Goal: Task Accomplishment & Management: Complete application form

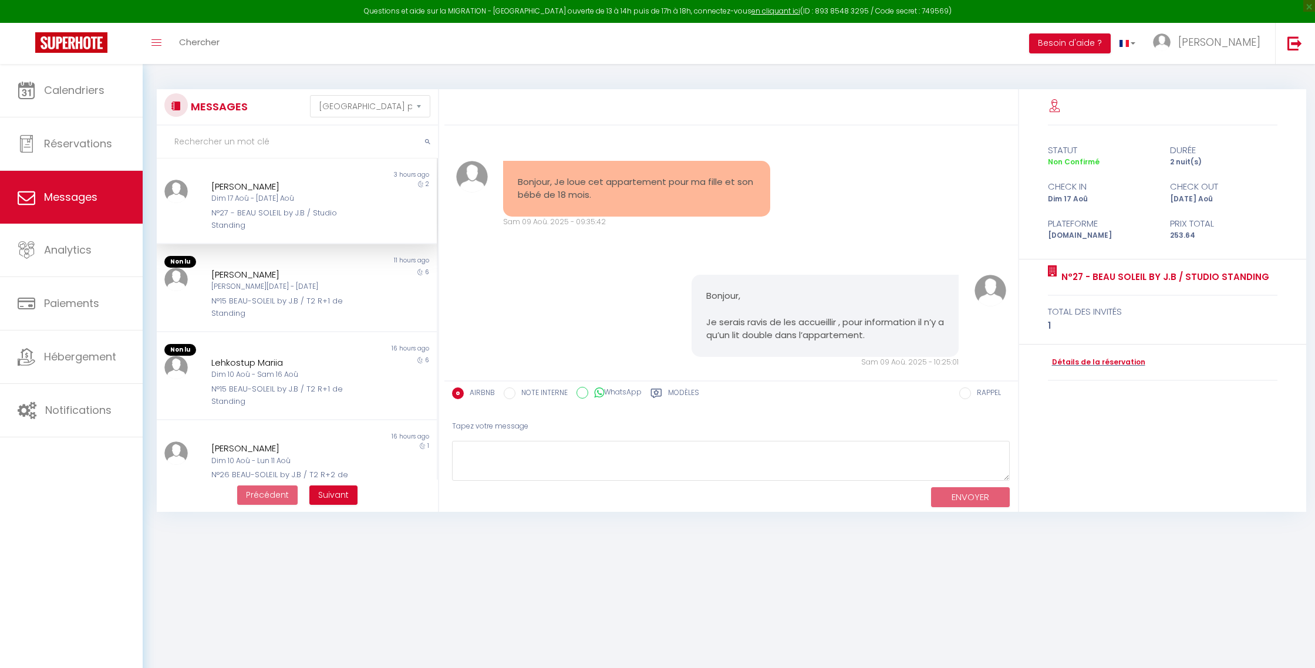
select select "message"
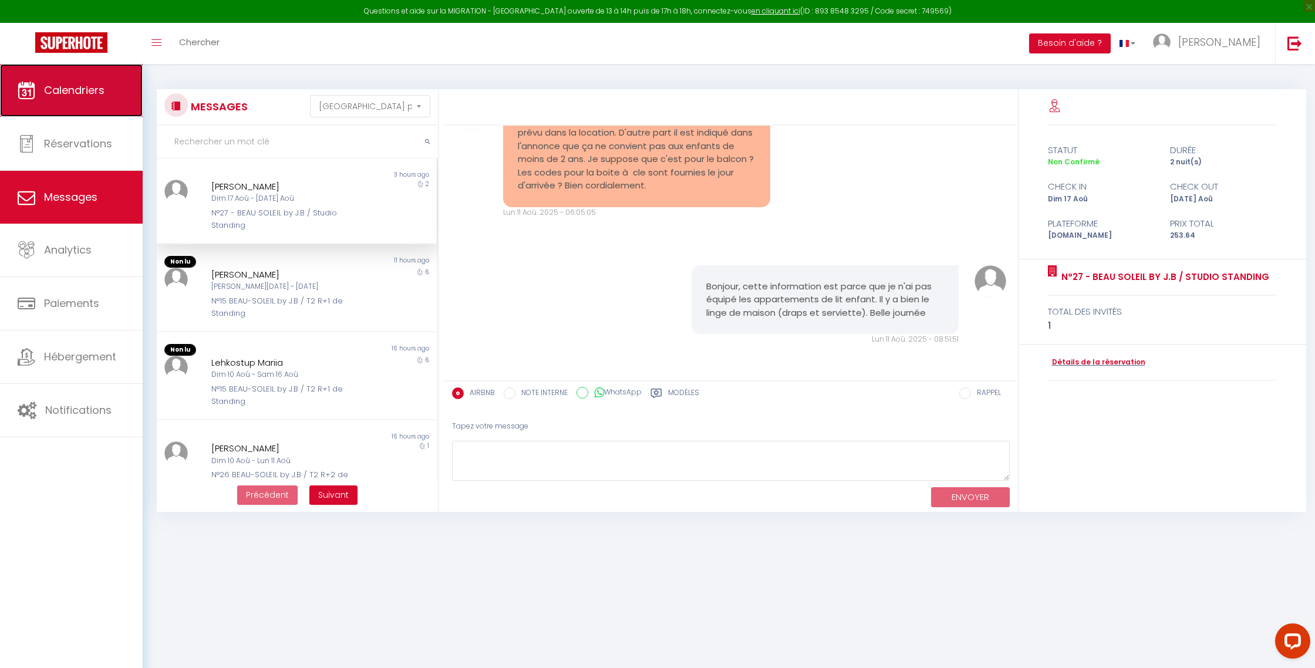
click at [99, 75] on link "Calendriers" at bounding box center [71, 90] width 143 height 53
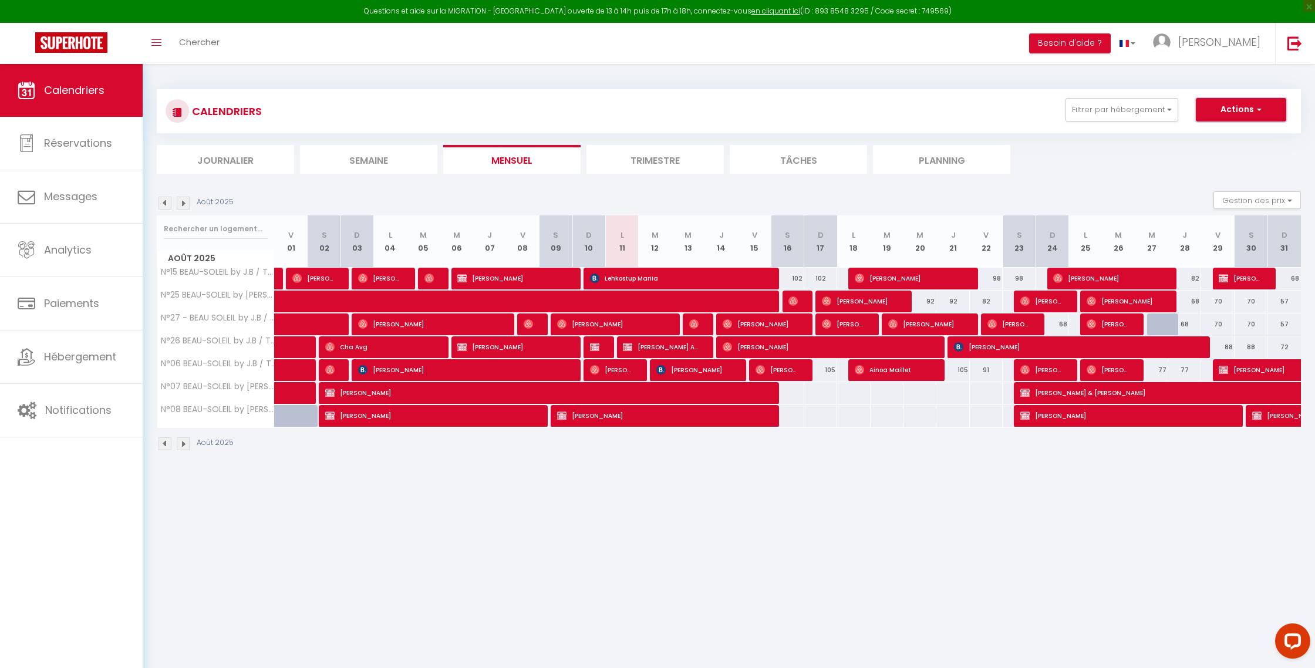
click at [1246, 107] on button "Actions" at bounding box center [1241, 109] width 90 height 23
click at [1232, 136] on link "Nouvelle réservation" at bounding box center [1229, 137] width 102 height 18
select select
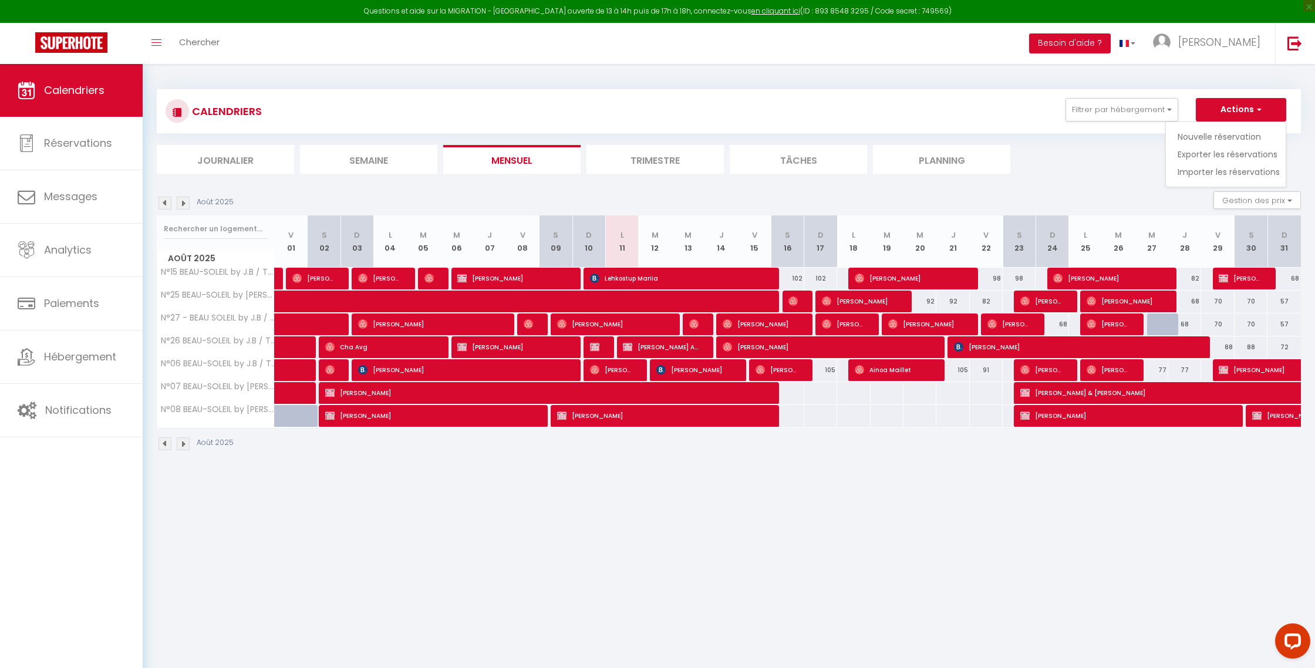
select select
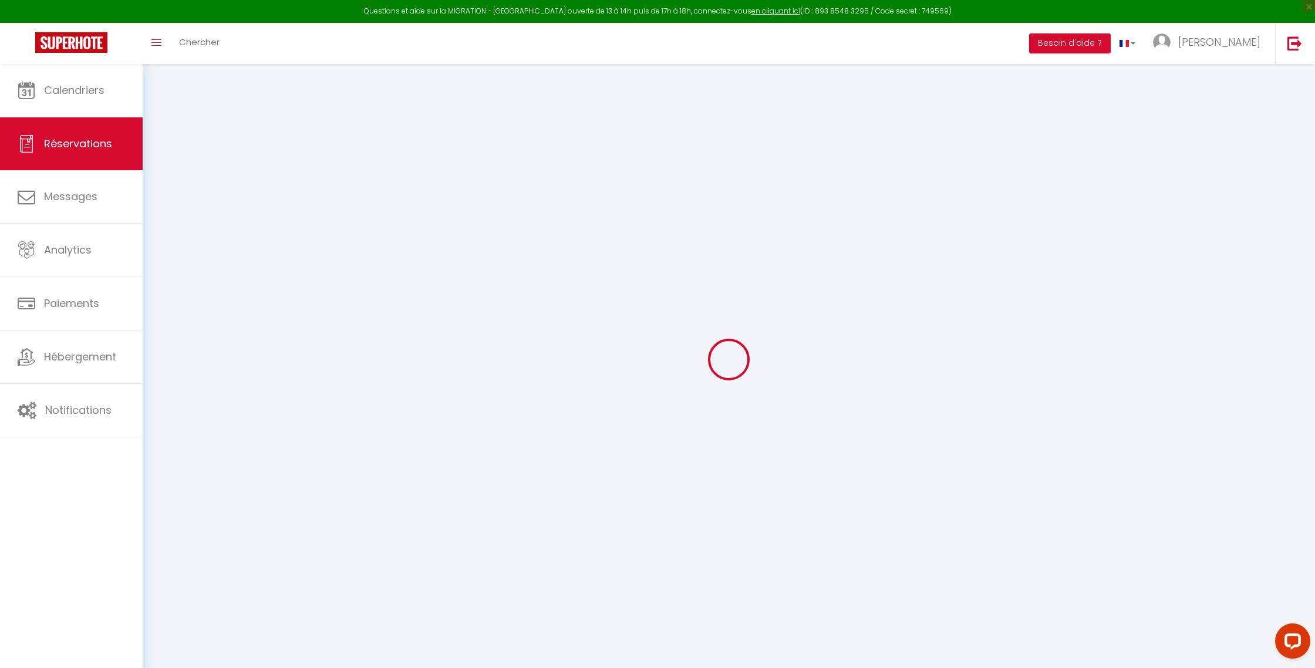
select select
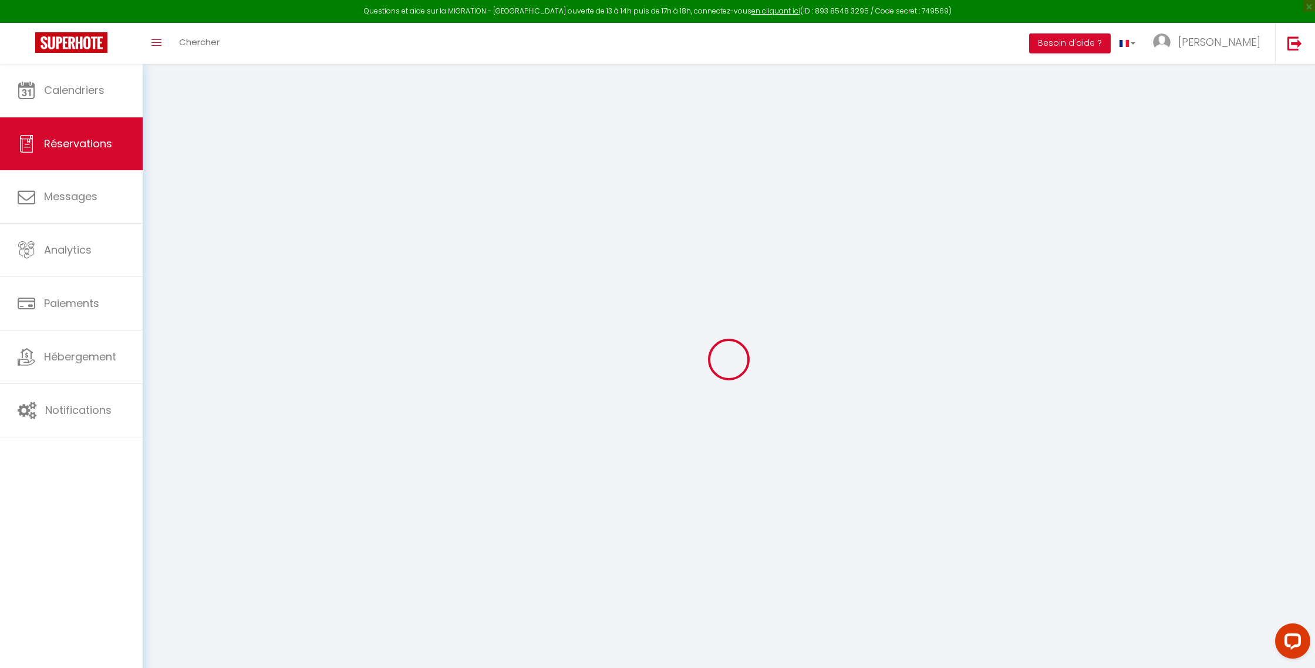
select select
checkbox input "false"
select select
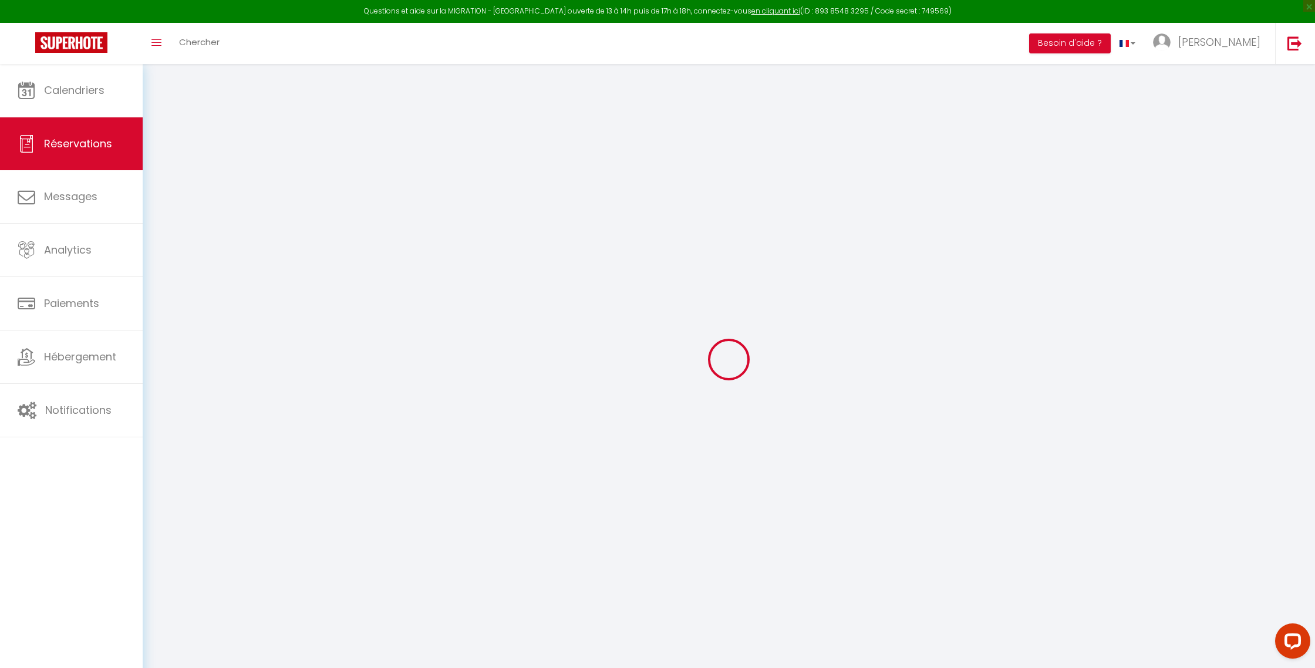
select select
checkbox input "false"
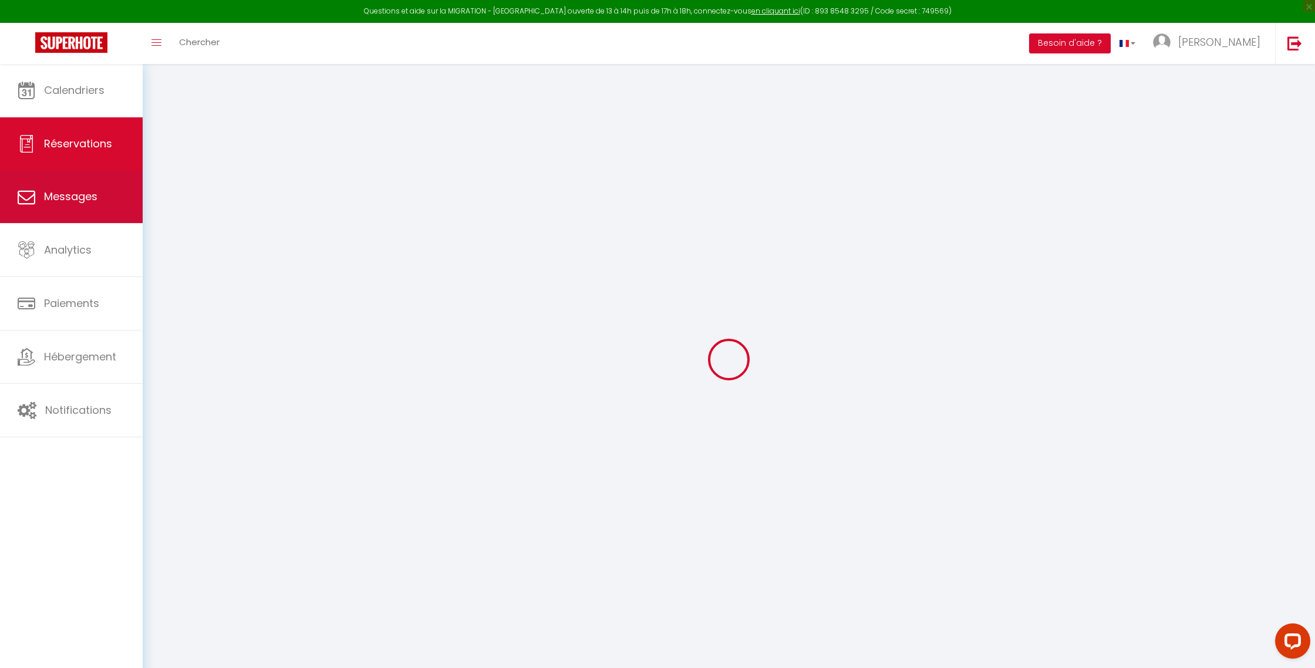
select select
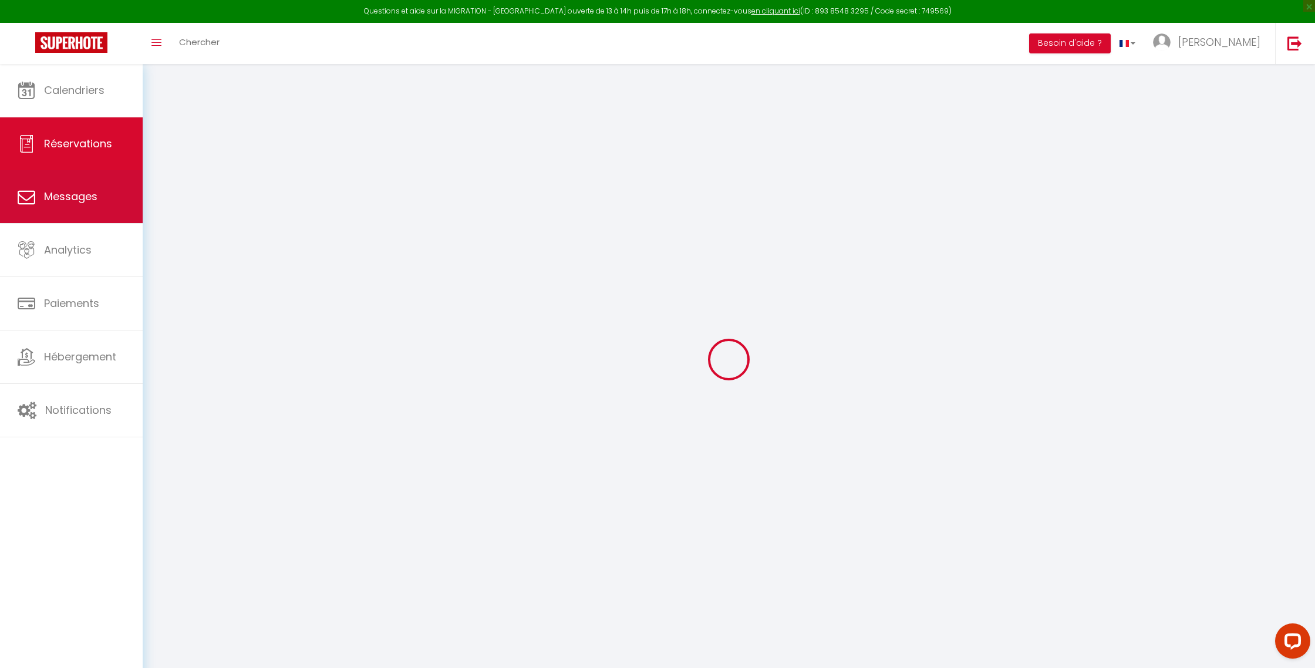
select select
checkbox input "false"
select select
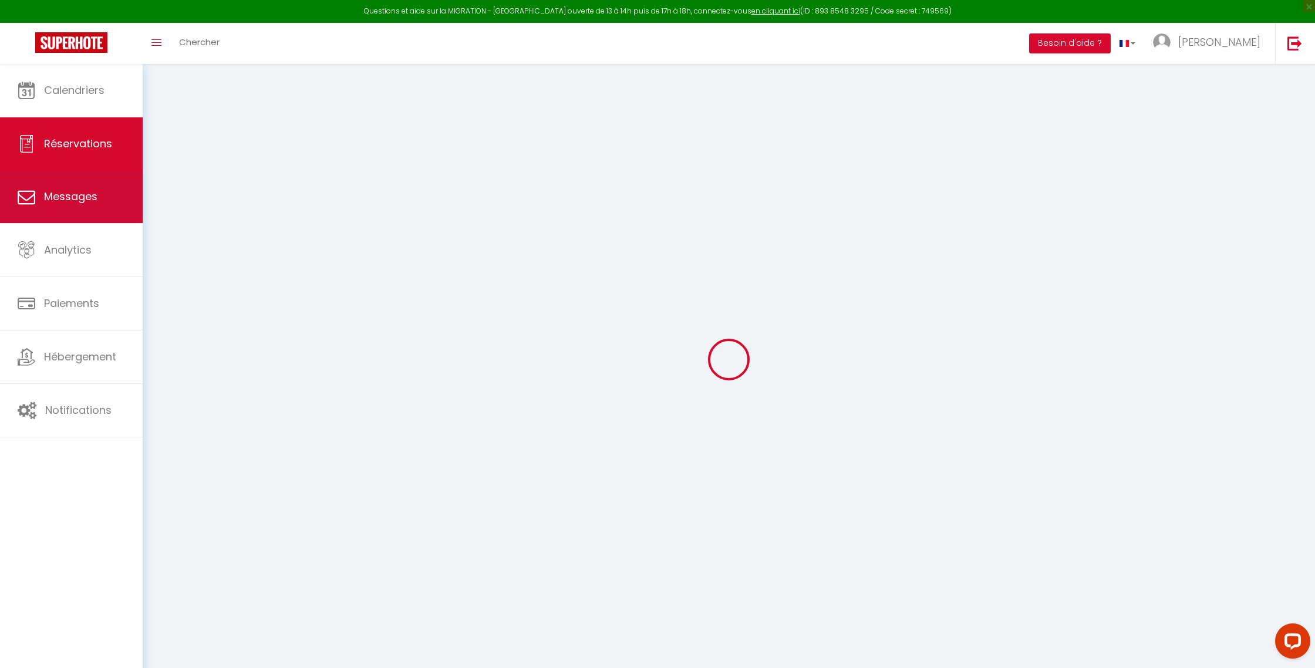
select select
checkbox input "false"
select select
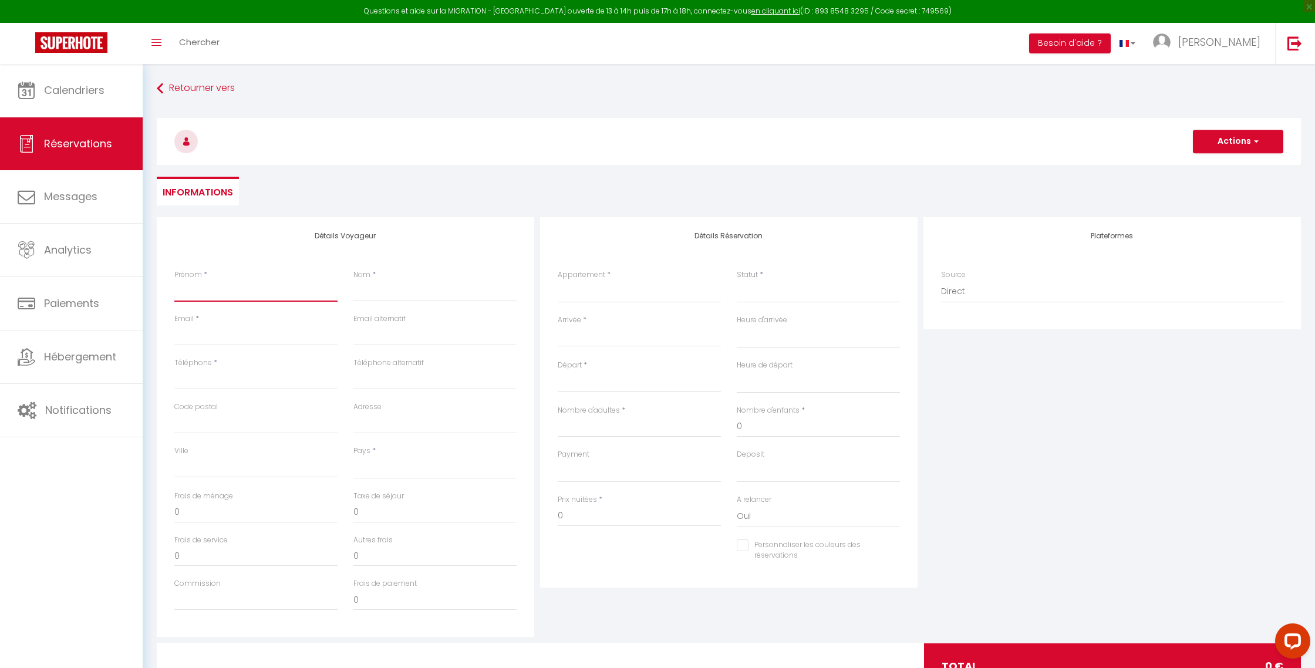
click at [203, 292] on input "Prénom" at bounding box center [255, 291] width 163 height 21
type input "S"
select select
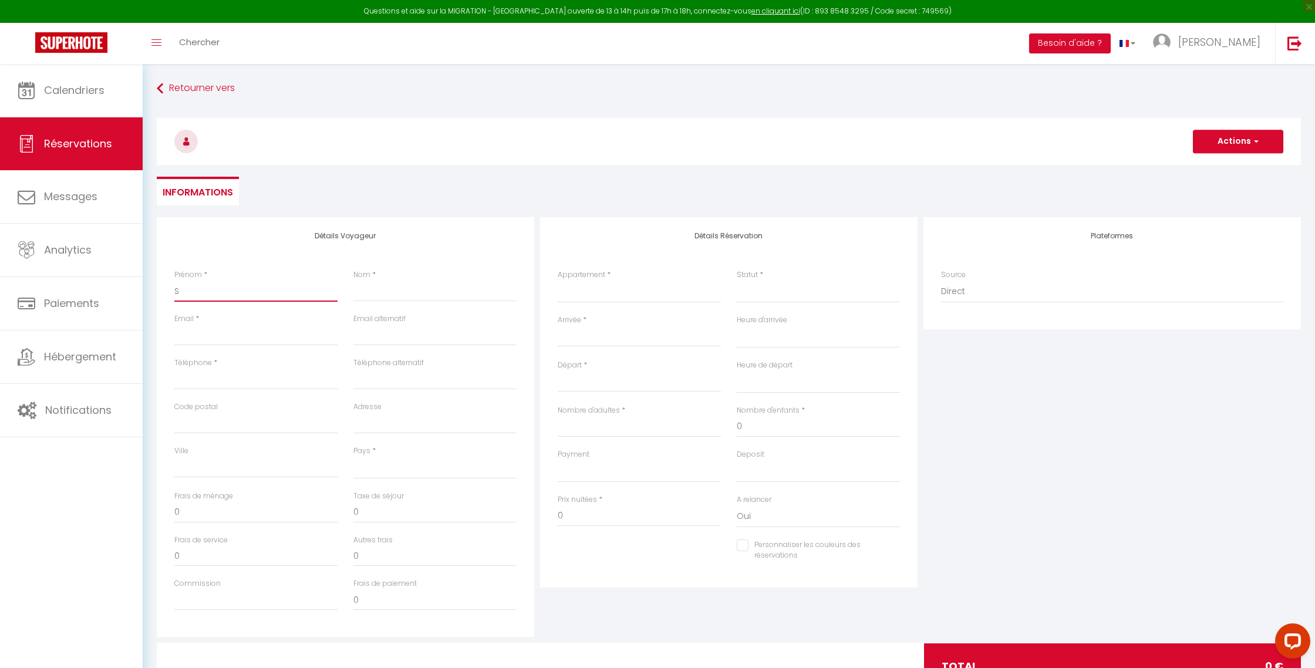
select select
checkbox input "false"
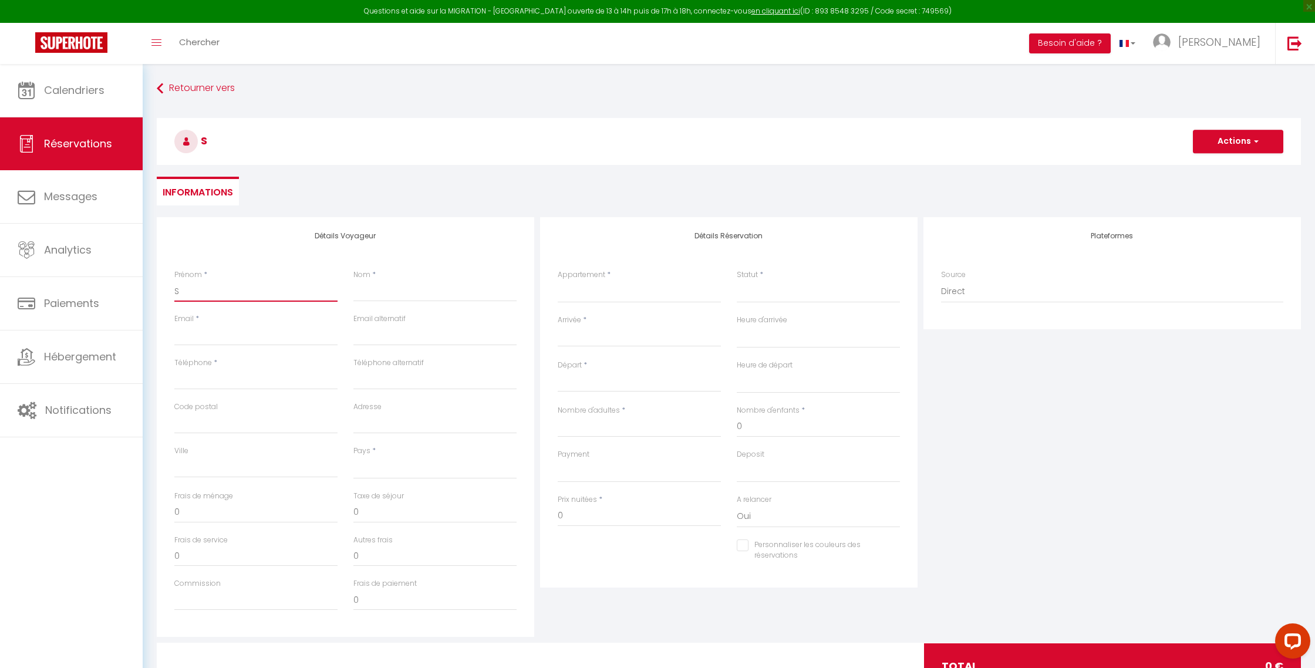
type input "Sa"
select select
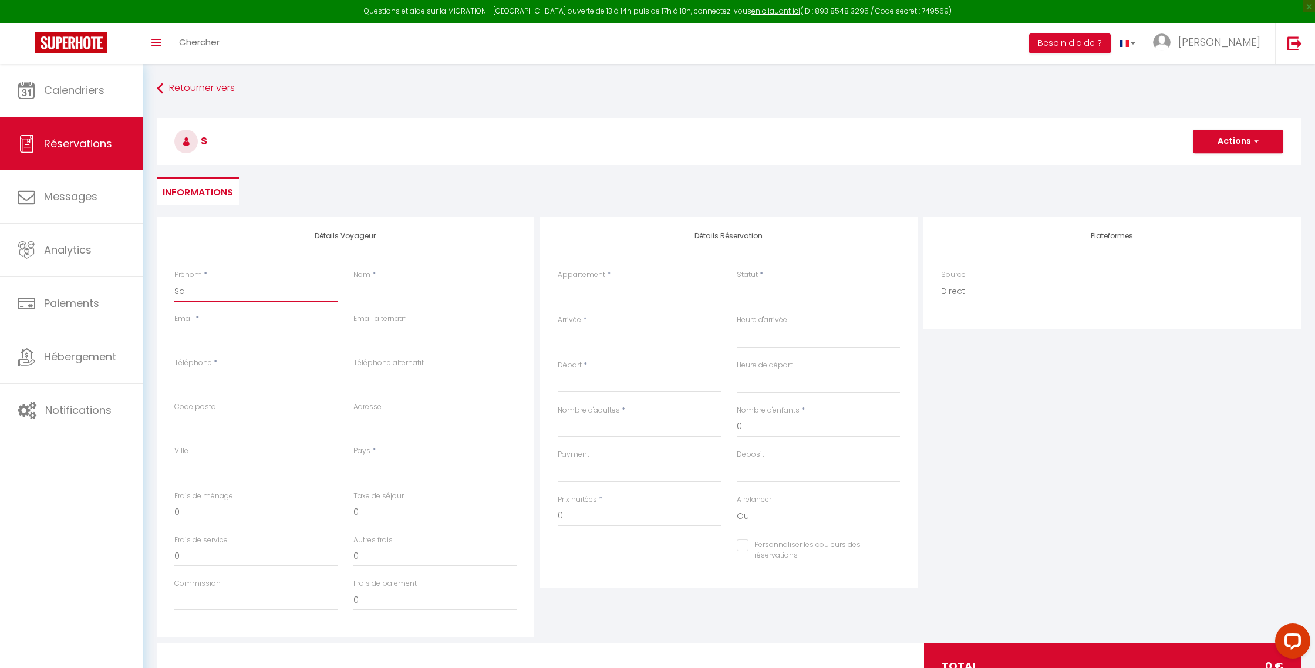
select select
checkbox input "false"
type input "Sab"
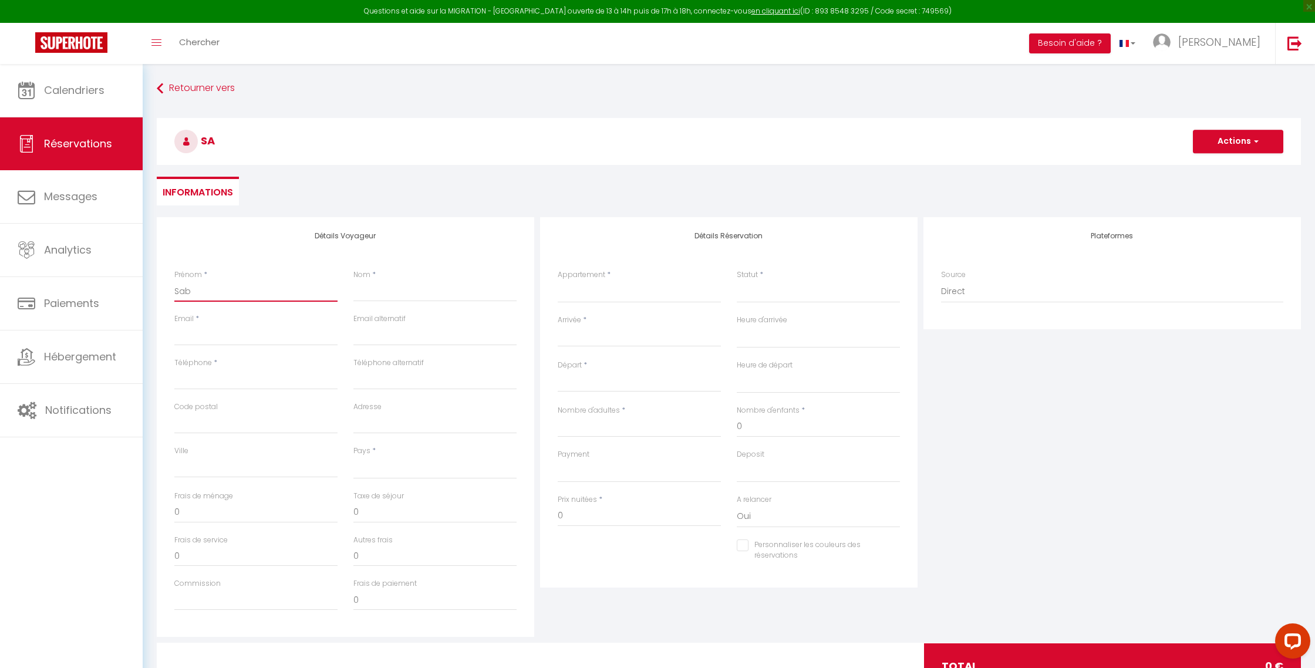
select select
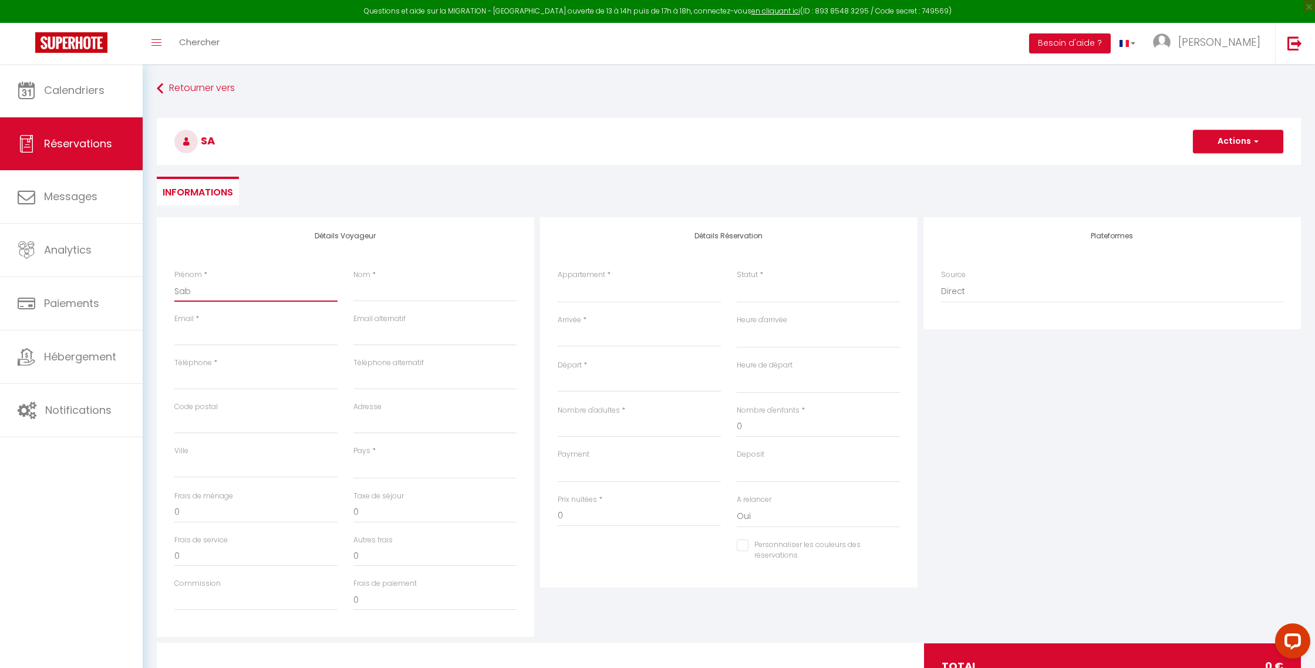
select select
checkbox input "false"
type input "Sabi"
select select
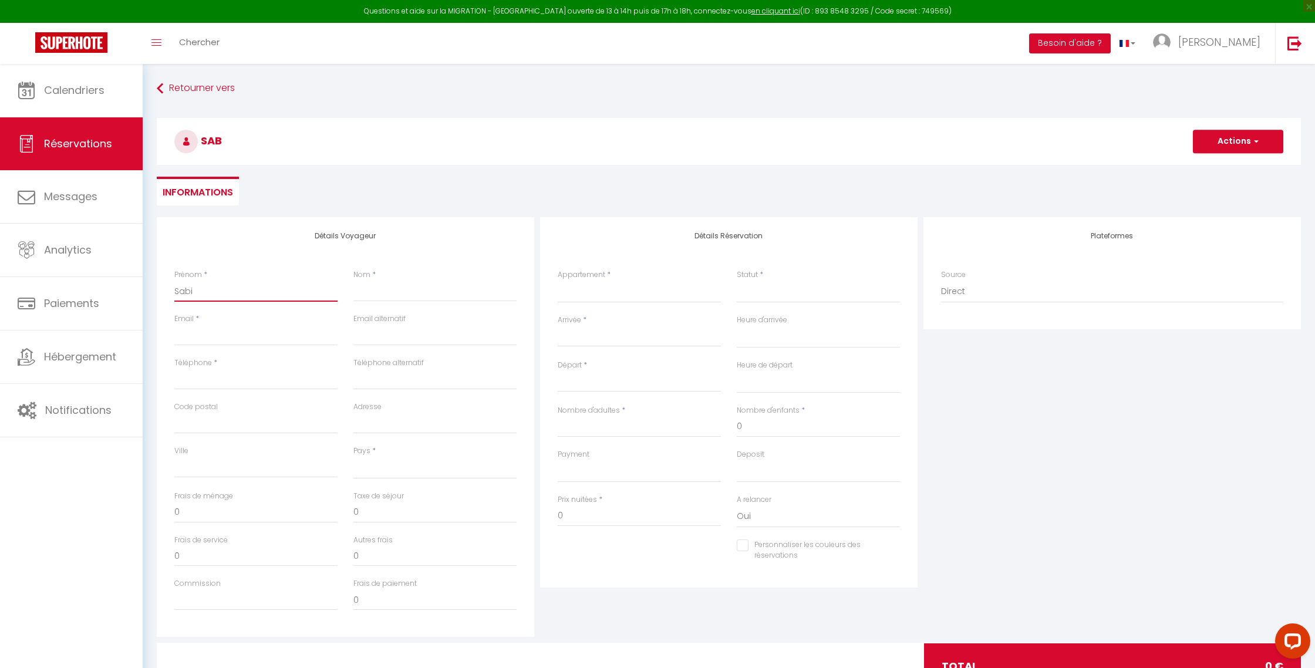
select select
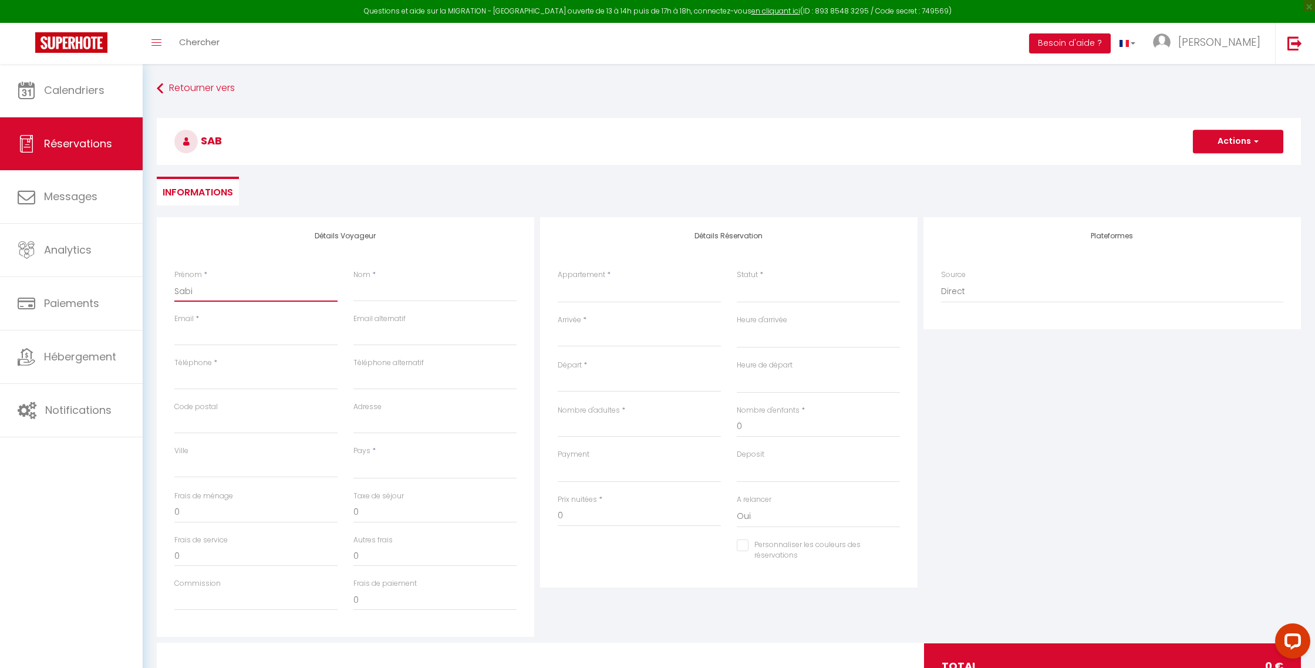
select select
checkbox input "false"
type input "Sabin"
select select
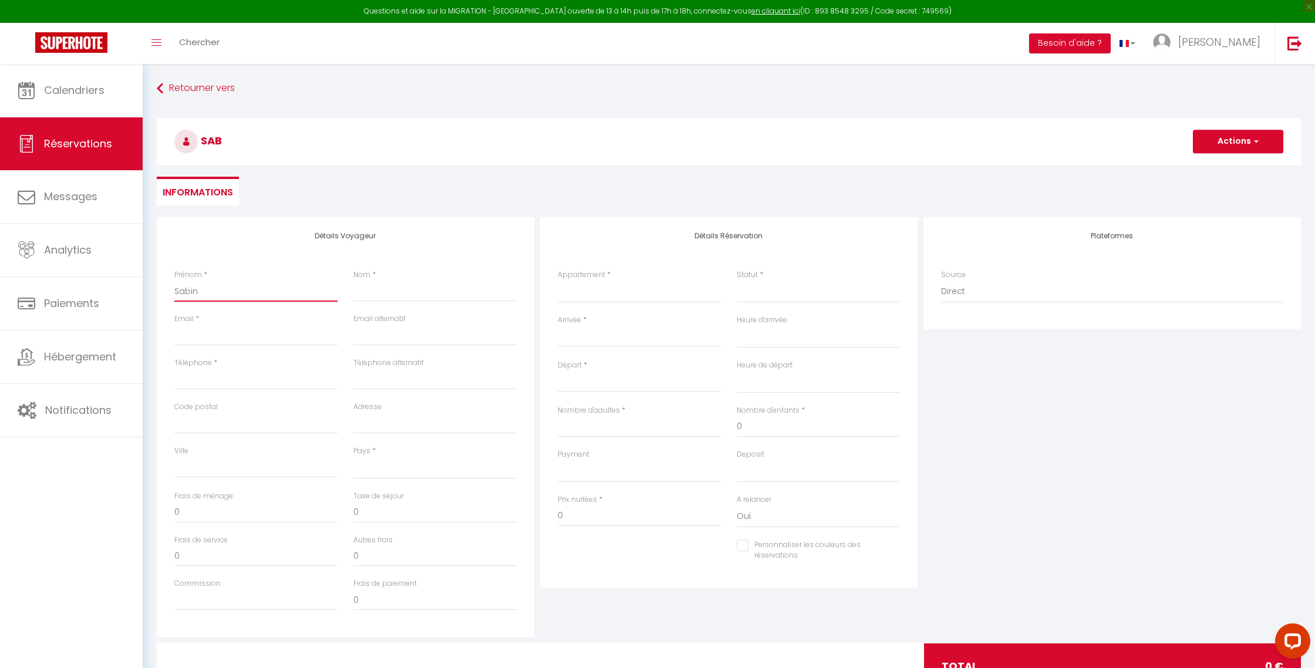
select select
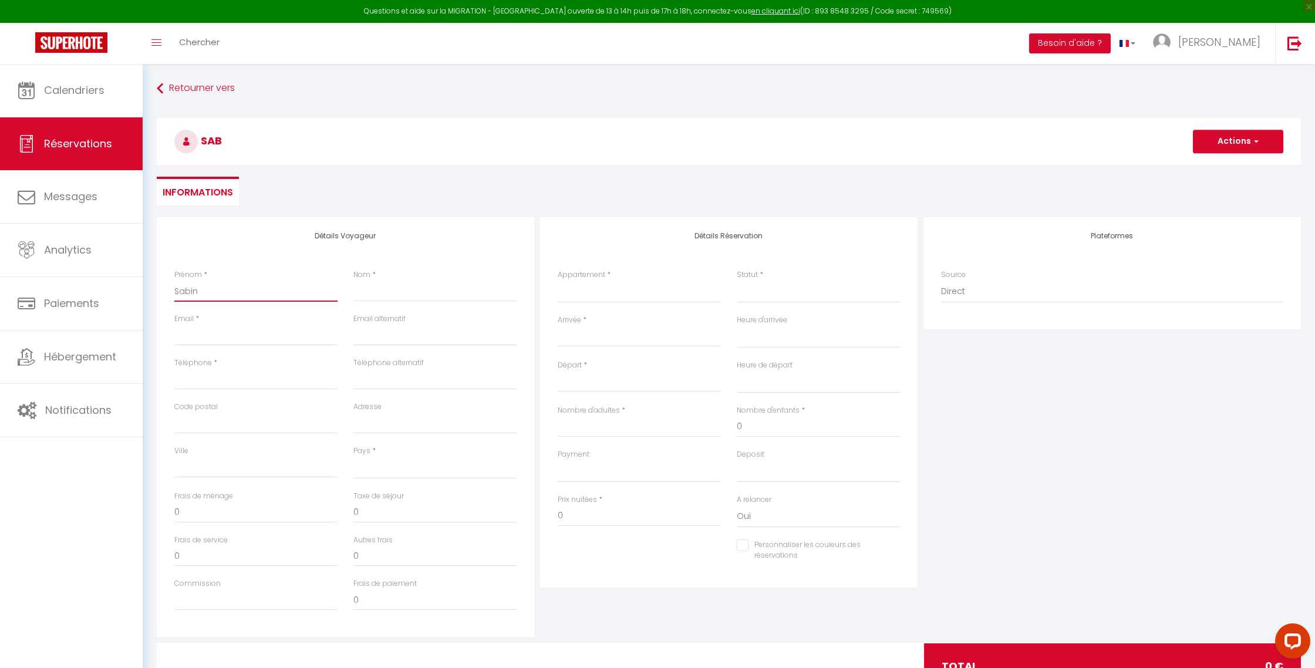
checkbox input "false"
type input "[PERSON_NAME]"
select select
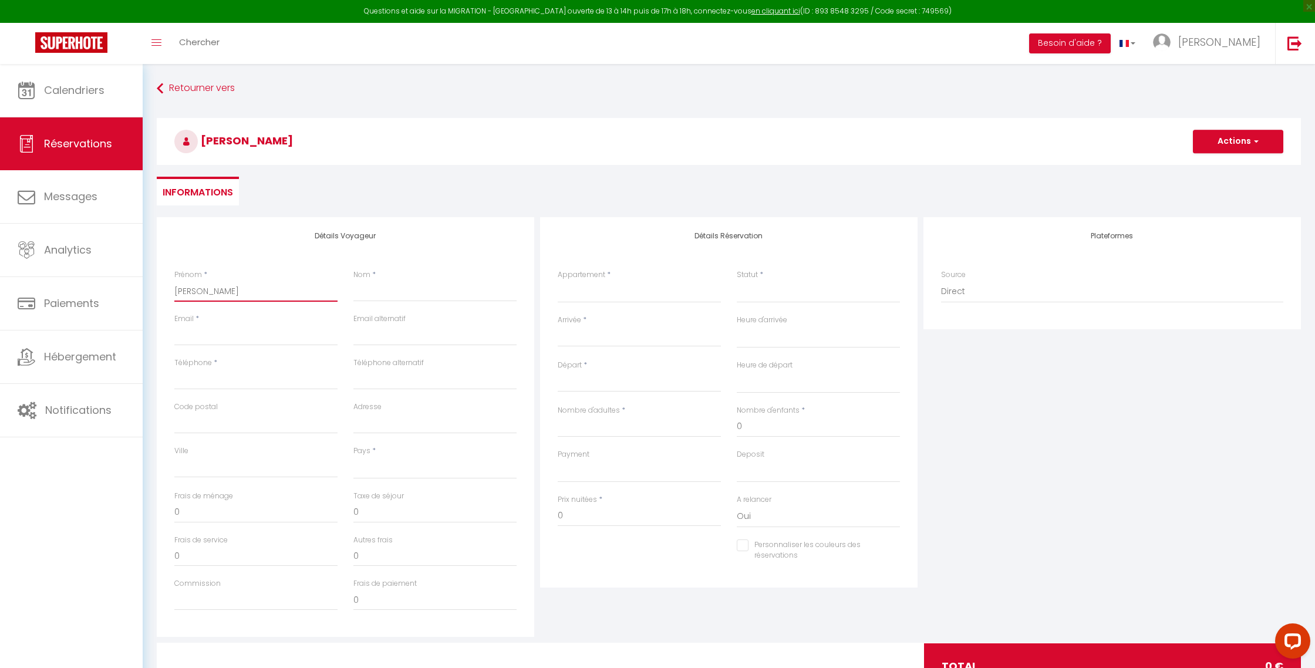
select select
checkbox input "false"
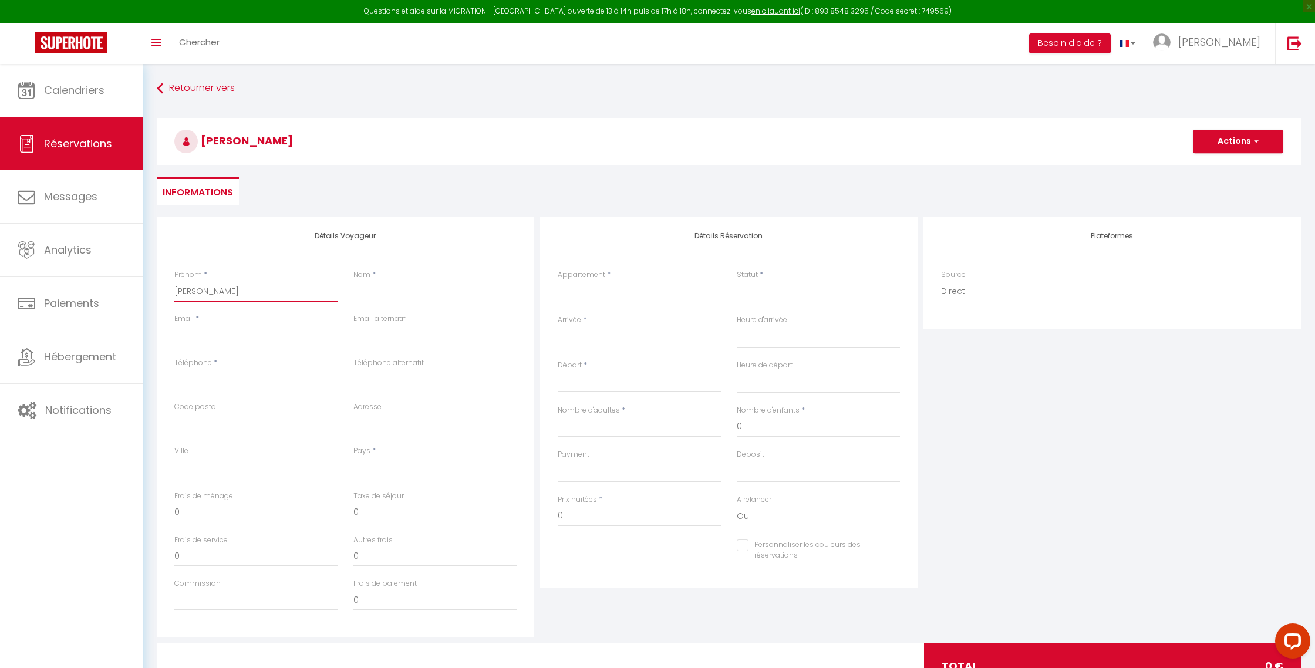
type input "[PERSON_NAME]"
type input "T"
select select
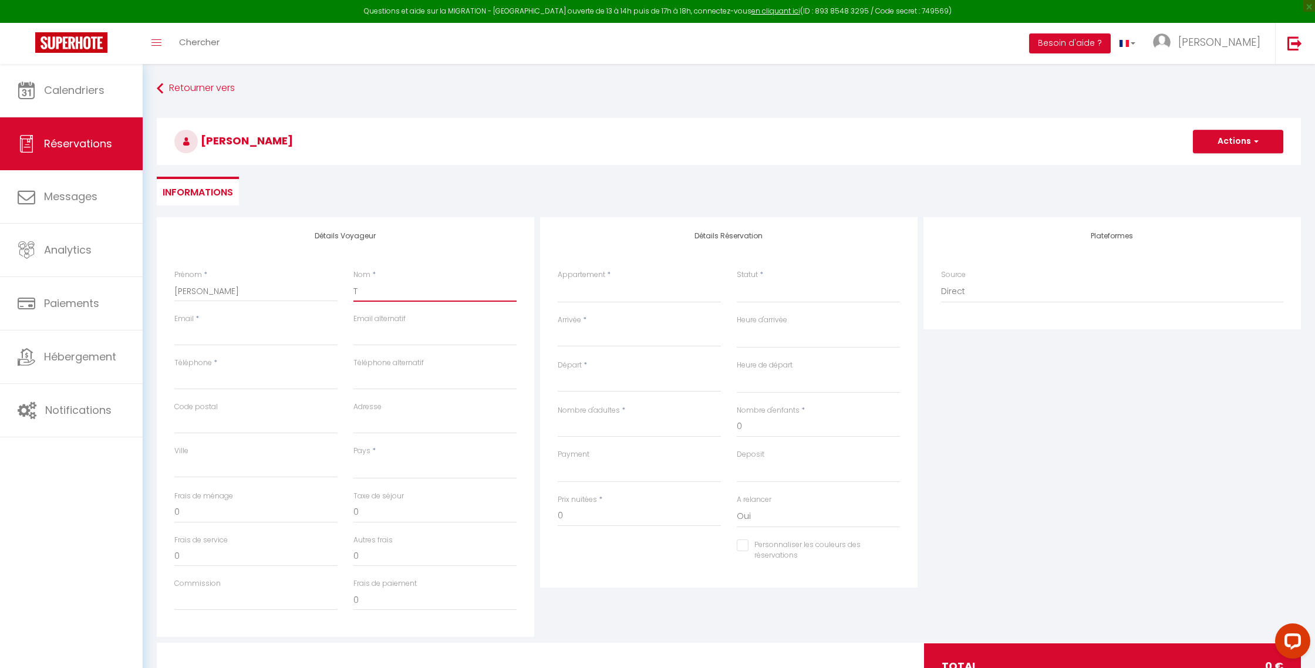
select select
checkbox input "false"
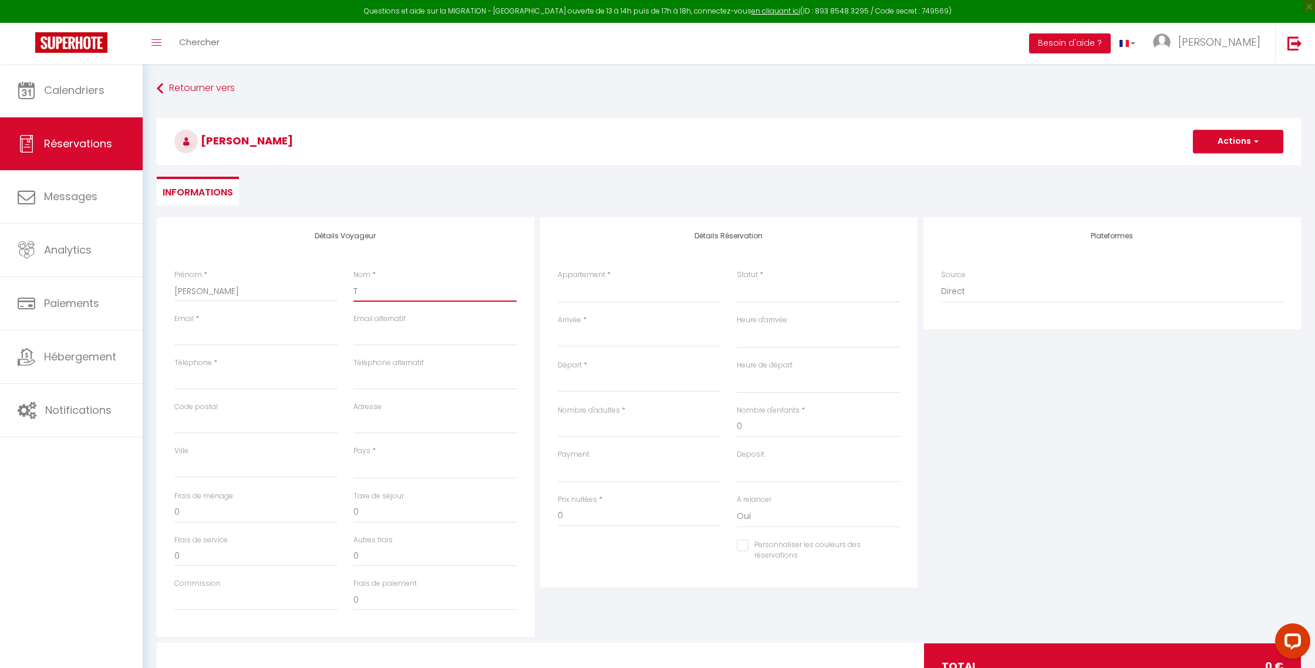
type input "Tr"
select select
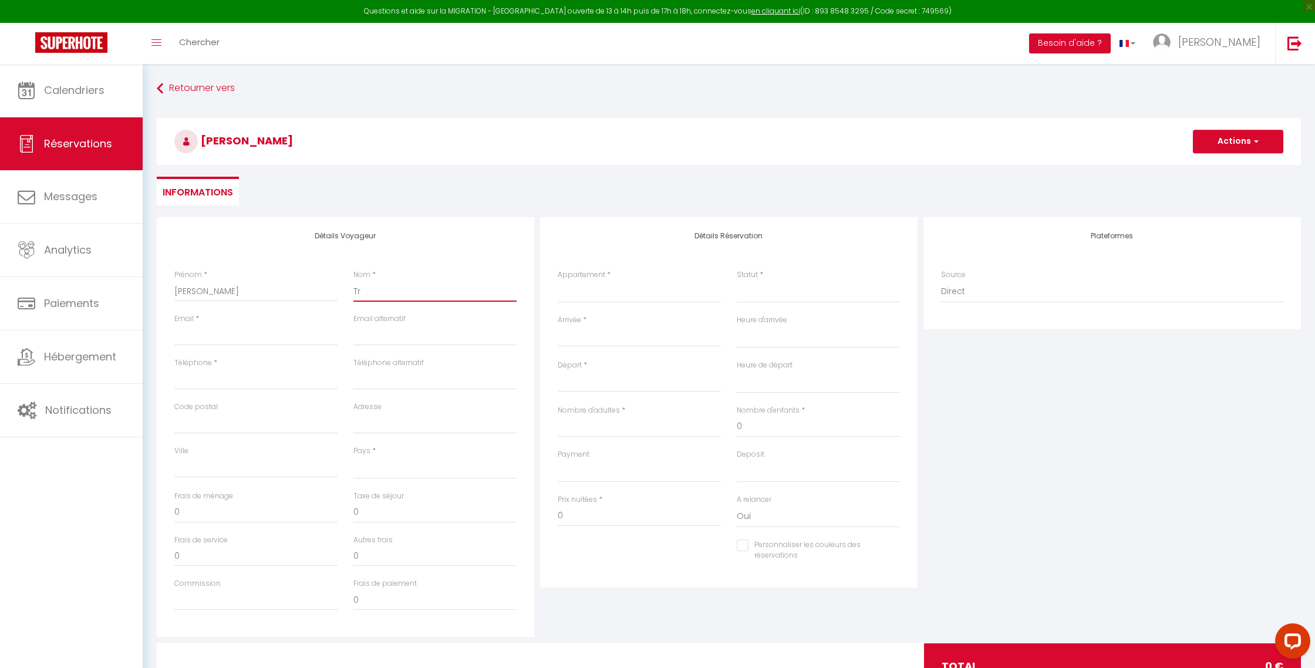
select select
checkbox input "false"
type input "T"
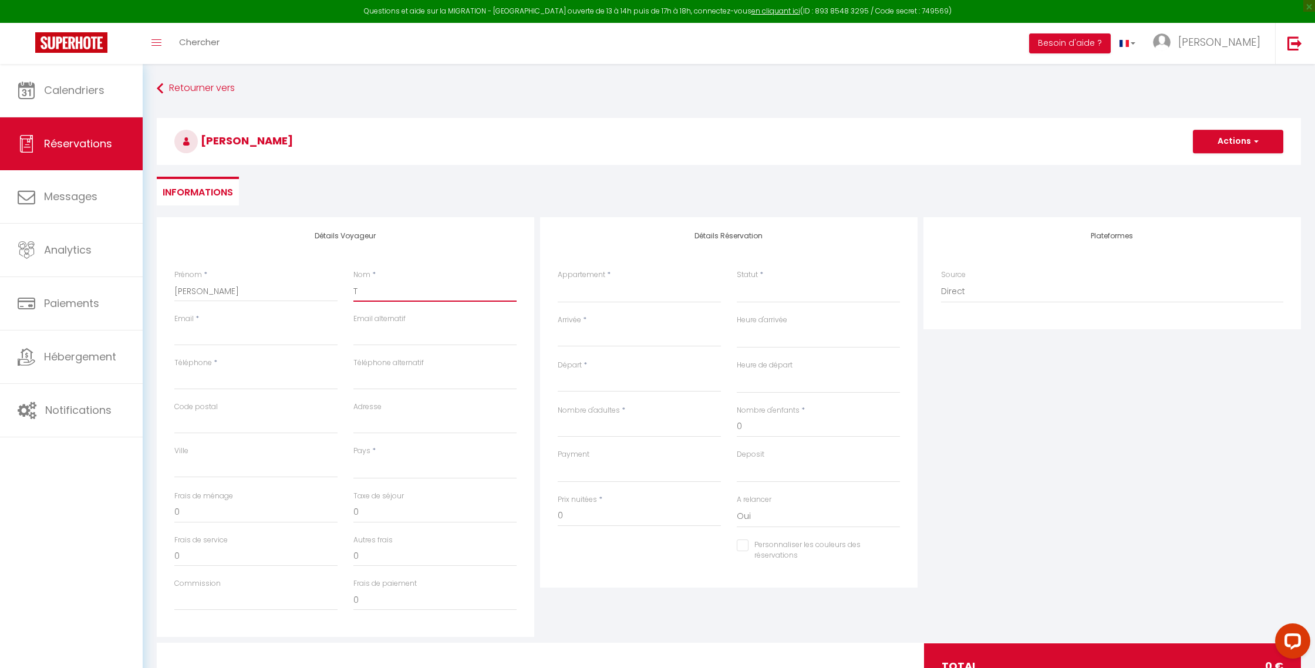
select select
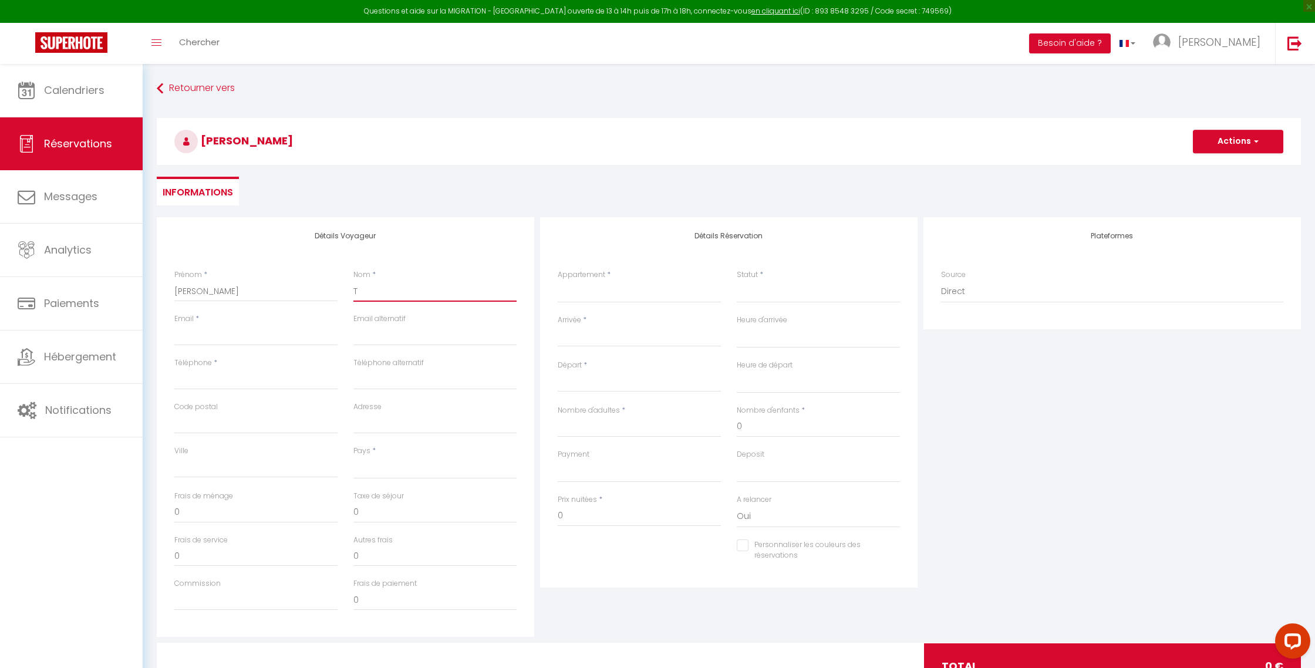
select select
checkbox input "false"
type input "TR"
select select
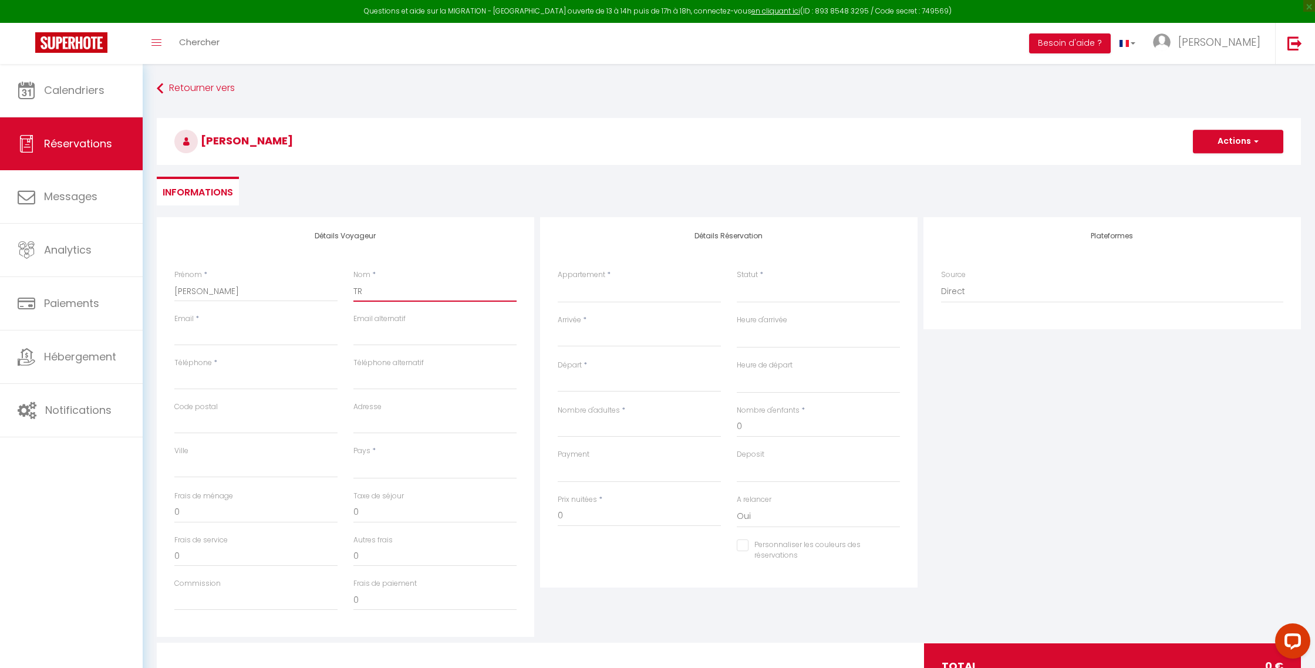
select select
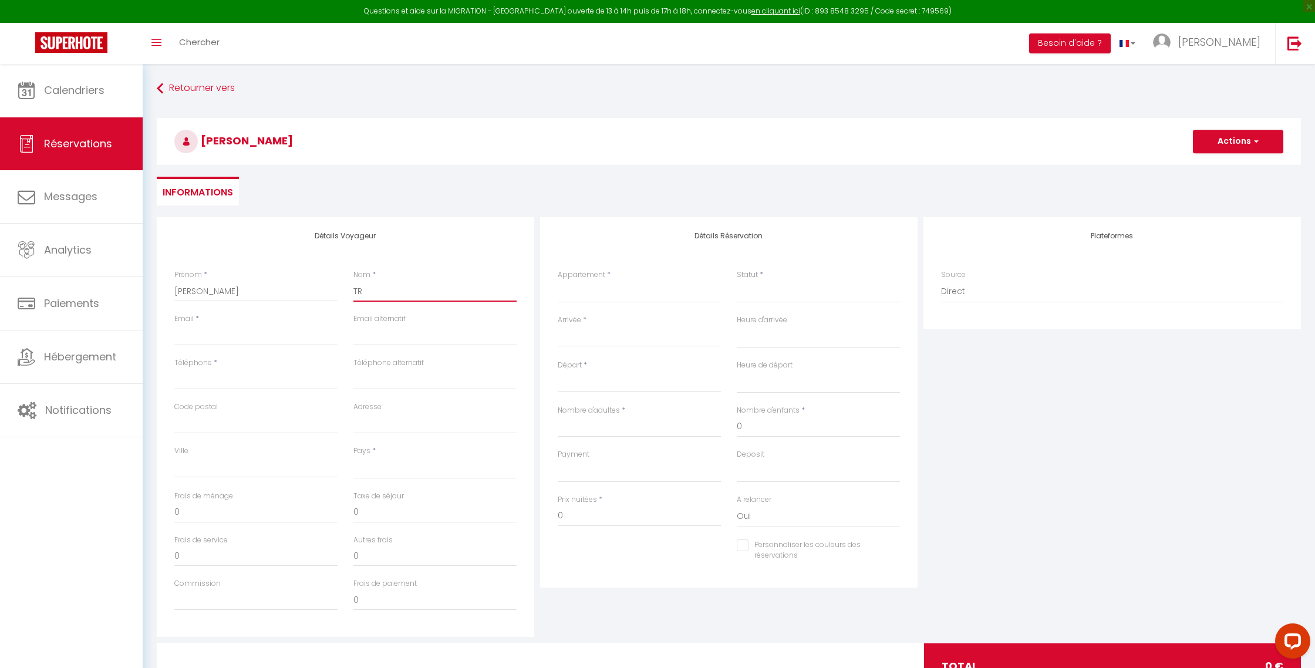
select select
checkbox input "false"
type input "T"
select select
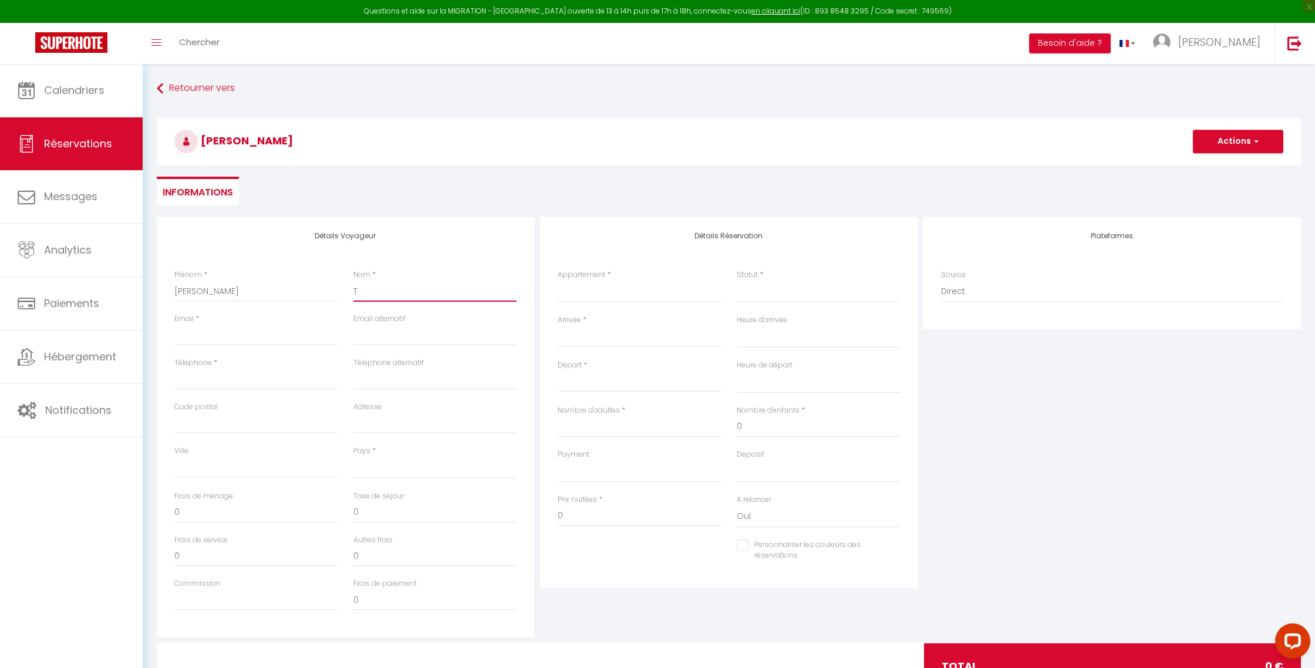
select select
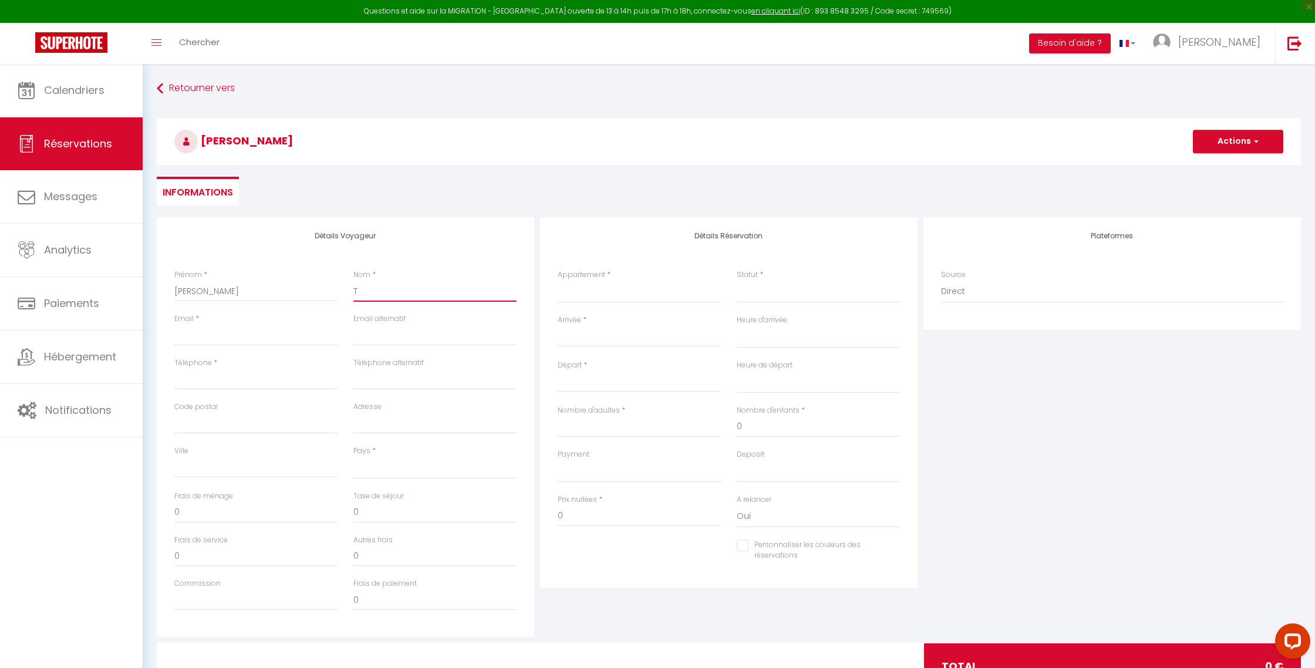
checkbox input "false"
select select
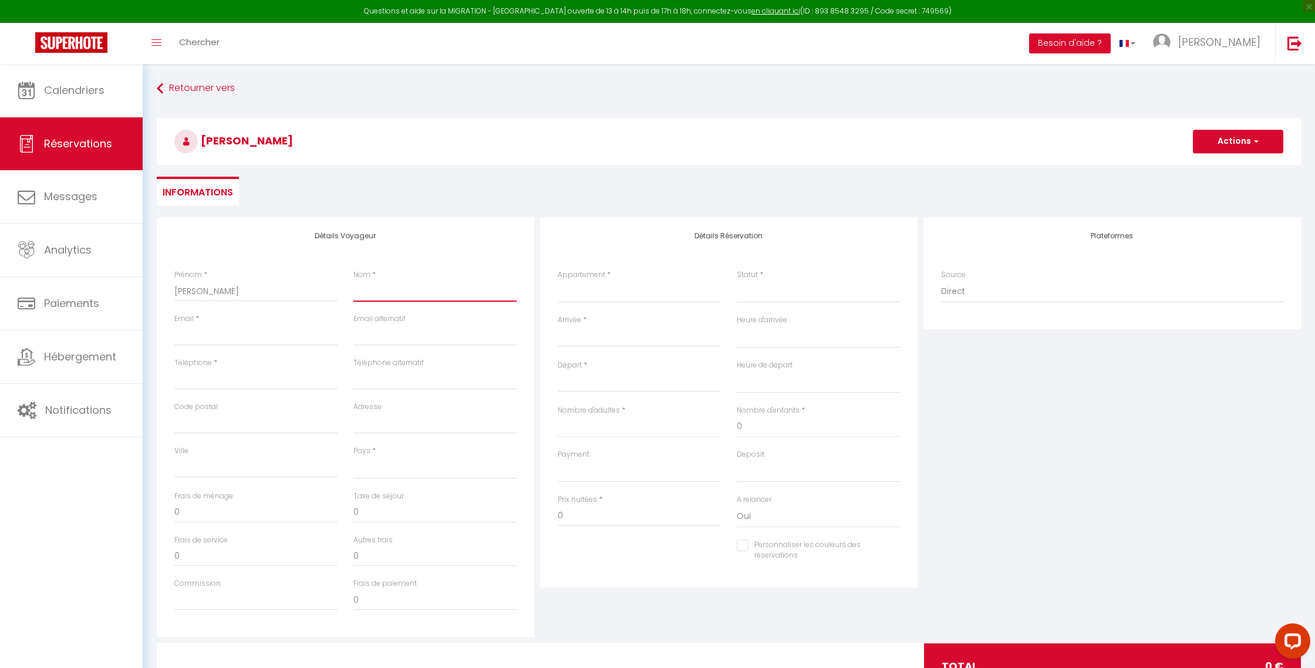
select select
checkbox input "false"
type input "P"
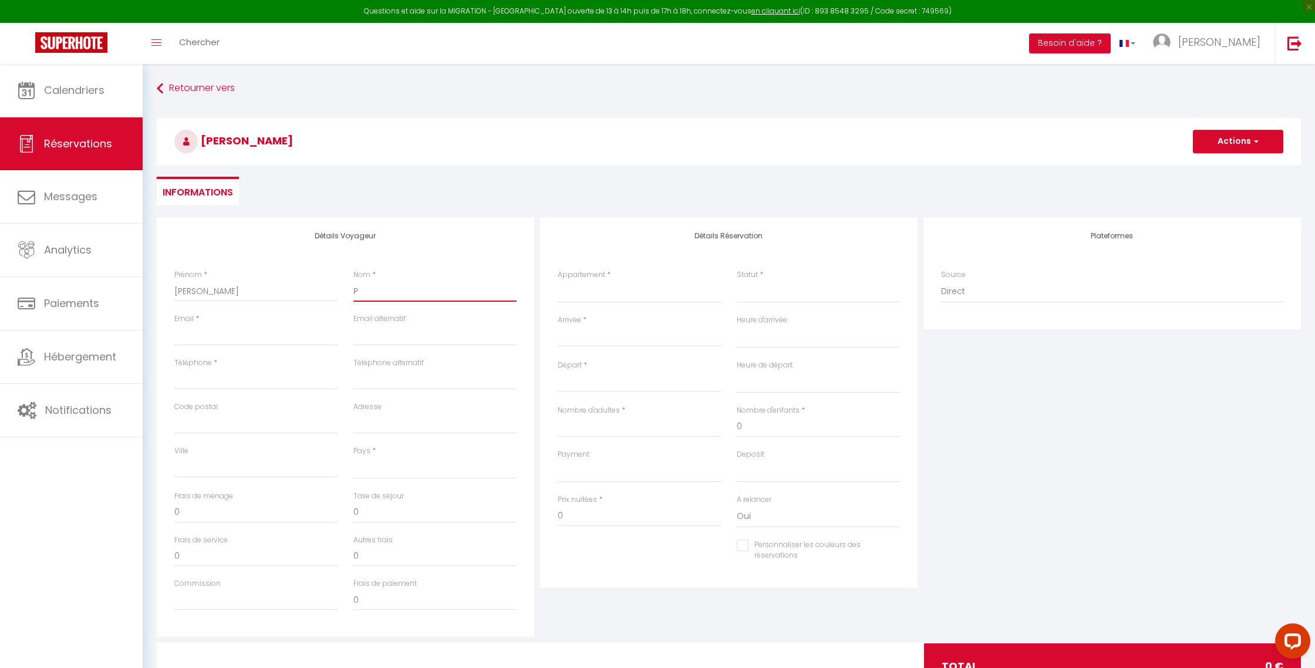
select select
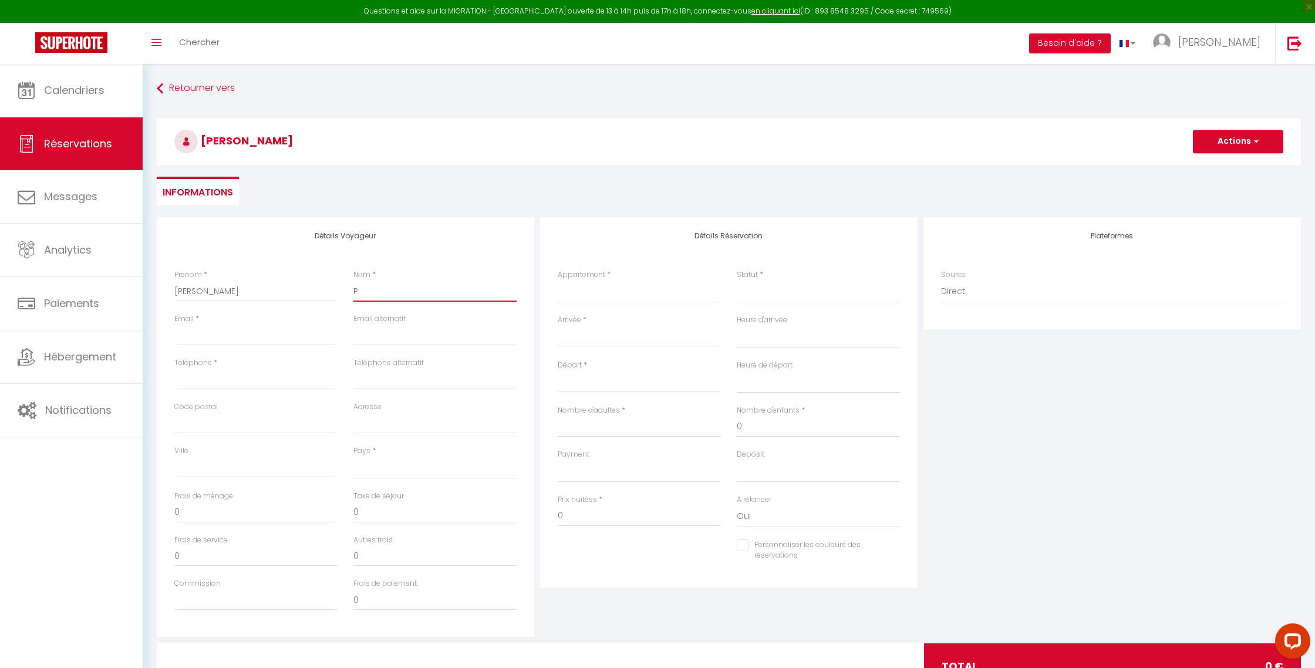
select select
checkbox input "false"
type input "PR"
select select
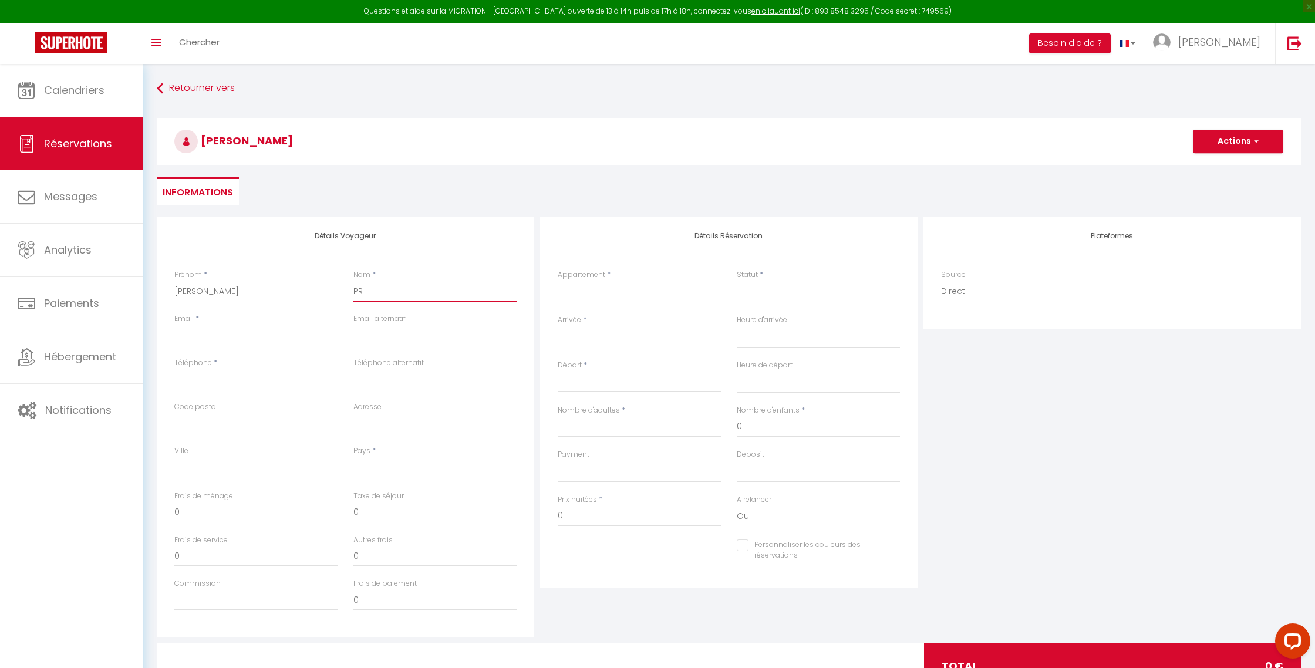
select select
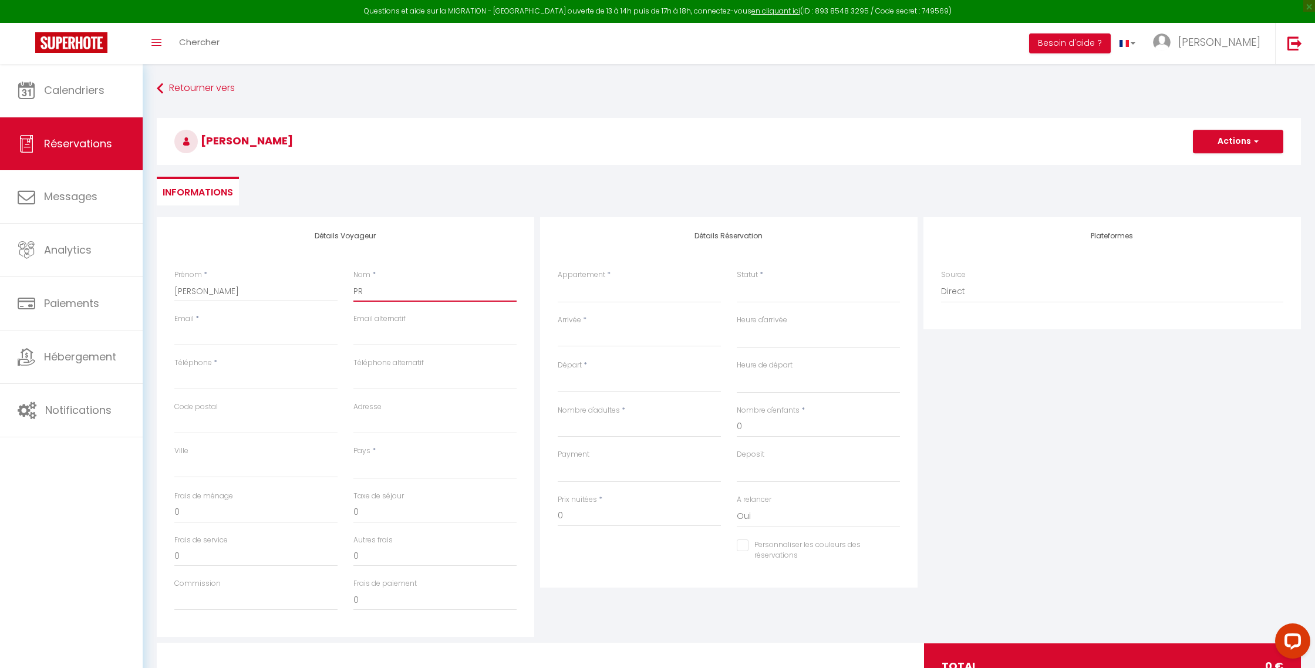
select select
checkbox input "false"
type input "PRA"
select select
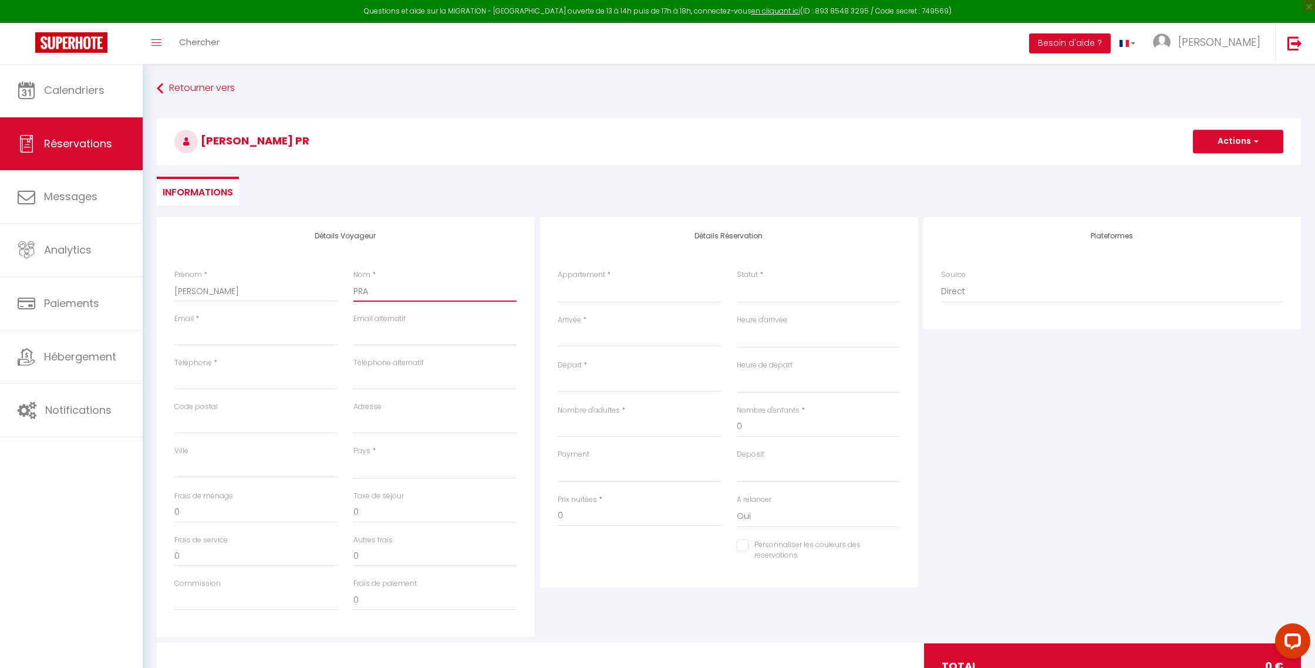
select select
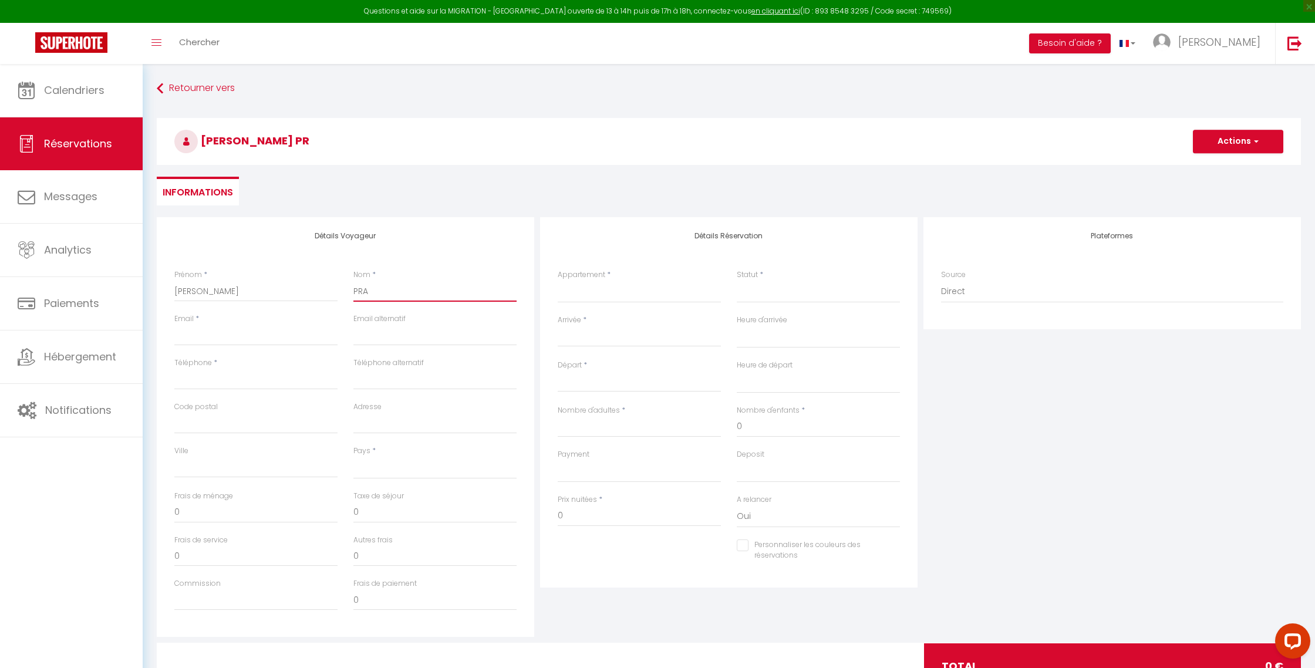
checkbox input "false"
type input "PRAD"
select select
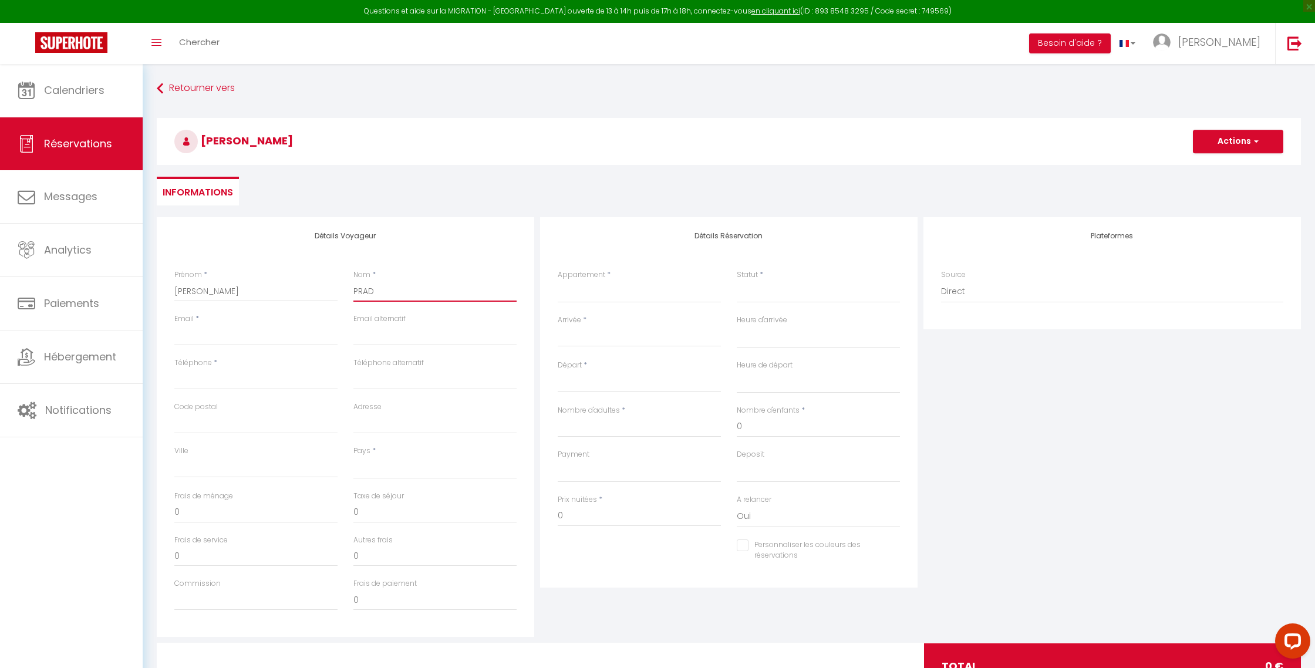
select select
checkbox input "false"
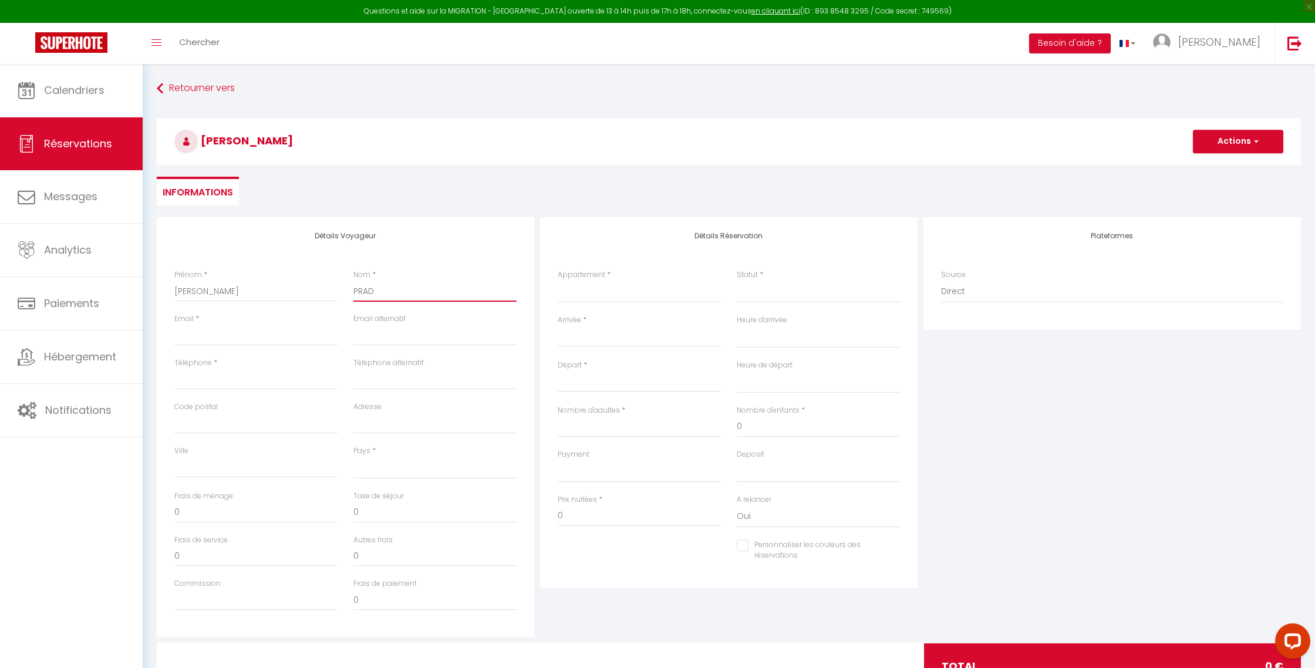
type input "PRADI"
select select
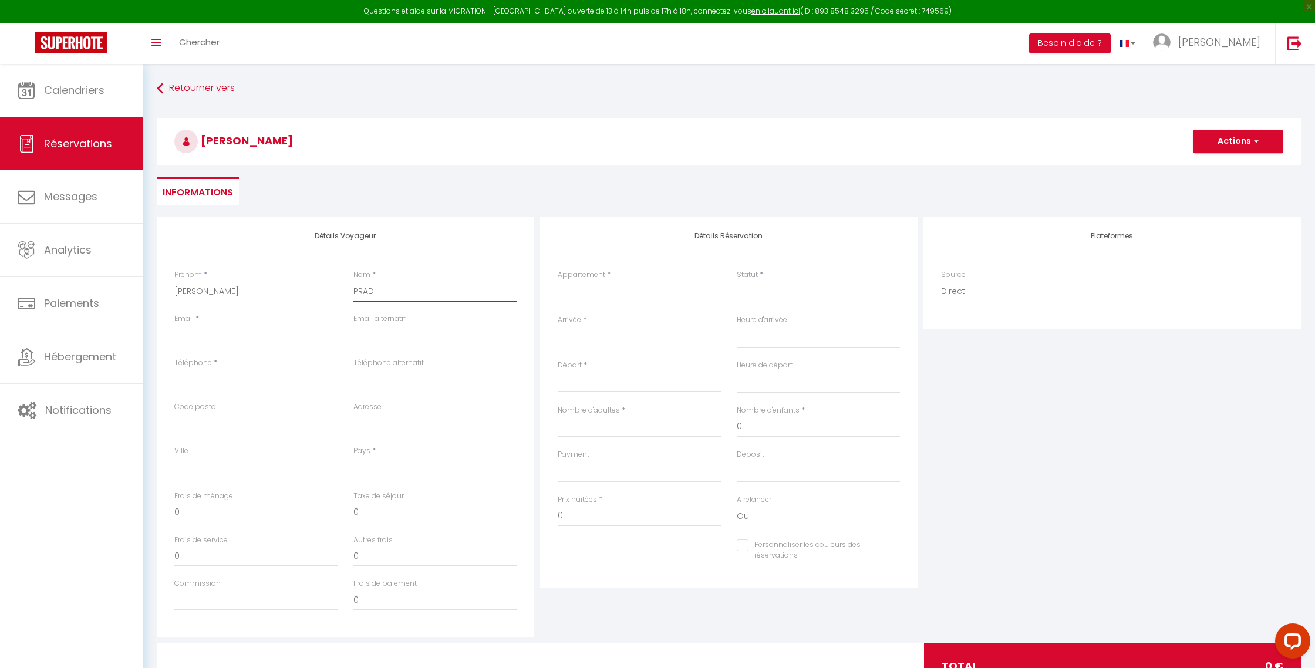
select select
checkbox input "false"
type input "PRADIE"
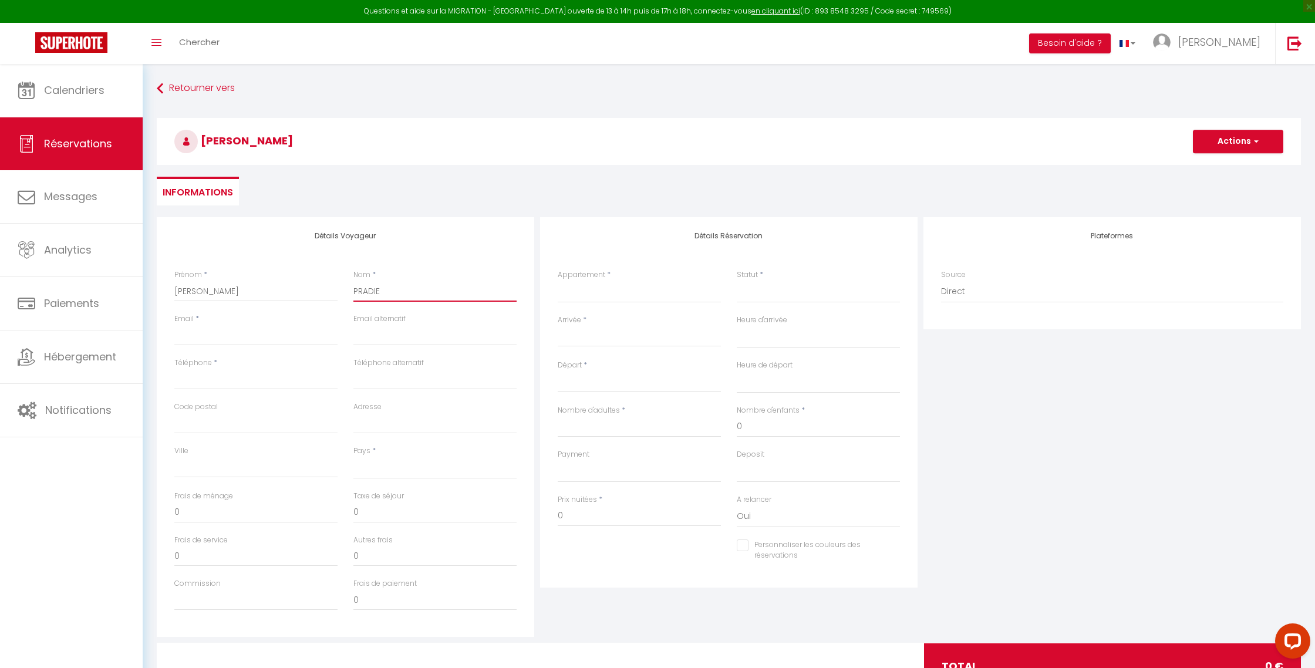
select select
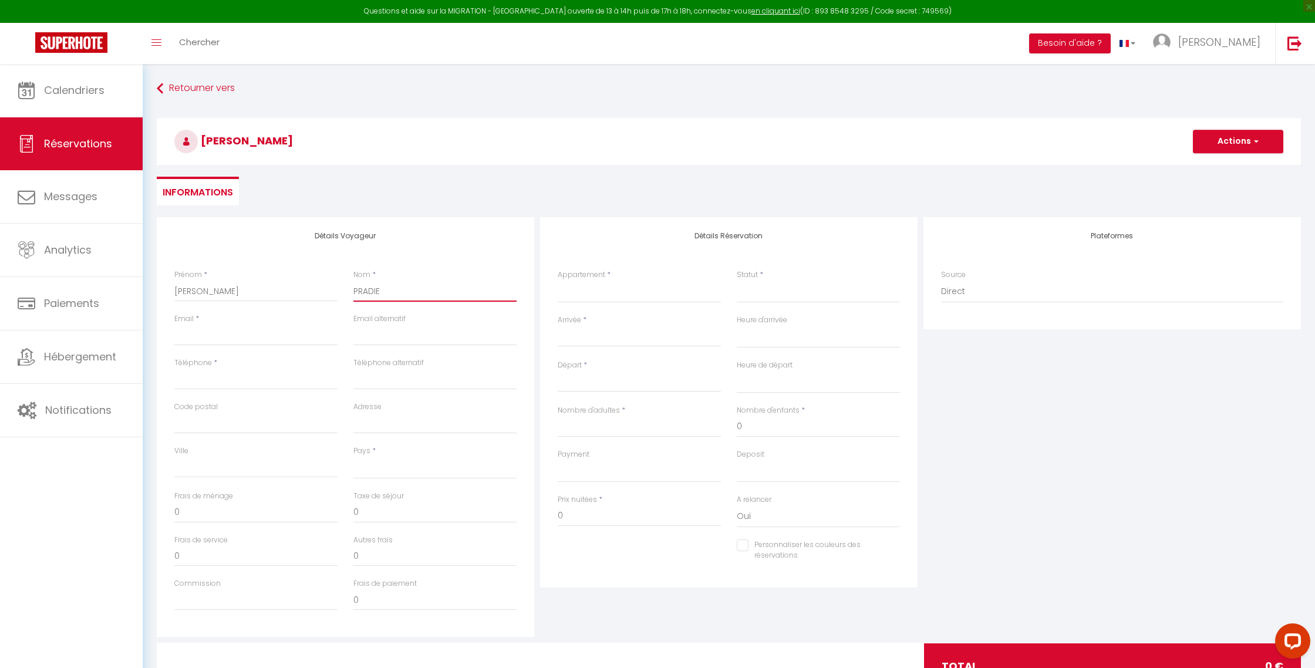
select select
checkbox input "false"
type input "PRADIER"
select select
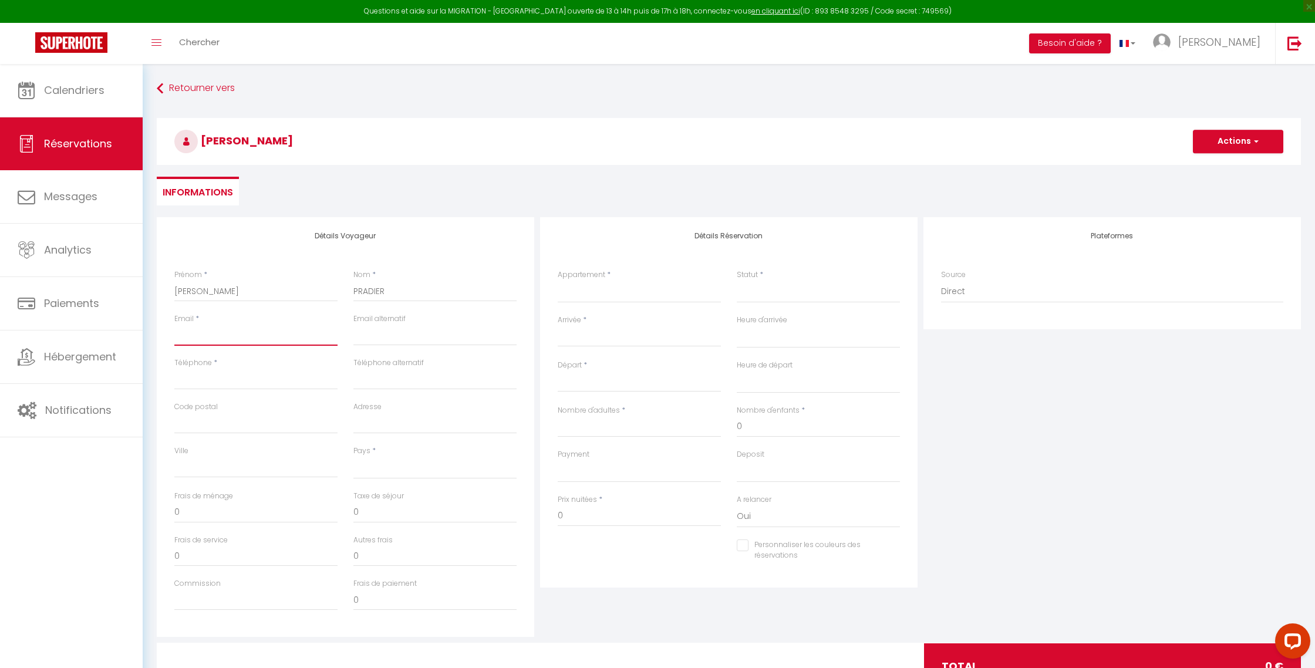
click at [216, 345] on input "Email client" at bounding box center [255, 335] width 163 height 21
click at [193, 381] on input "Téléphone" at bounding box center [255, 379] width 163 height 21
click at [391, 468] on select "[GEOGRAPHIC_DATA] [GEOGRAPHIC_DATA] [GEOGRAPHIC_DATA] [GEOGRAPHIC_DATA] [GEOGRA…" at bounding box center [434, 468] width 163 height 22
click at [353, 457] on select "[GEOGRAPHIC_DATA] [GEOGRAPHIC_DATA] [GEOGRAPHIC_DATA] [GEOGRAPHIC_DATA] [GEOGRA…" at bounding box center [434, 468] width 163 height 22
click at [612, 291] on select "N°15 BEAU-SOLEIL by J.B / T2 R+1 de Standing N°26 BEAU-SOLEIL by J.B / T2 R+2 d…" at bounding box center [639, 292] width 163 height 22
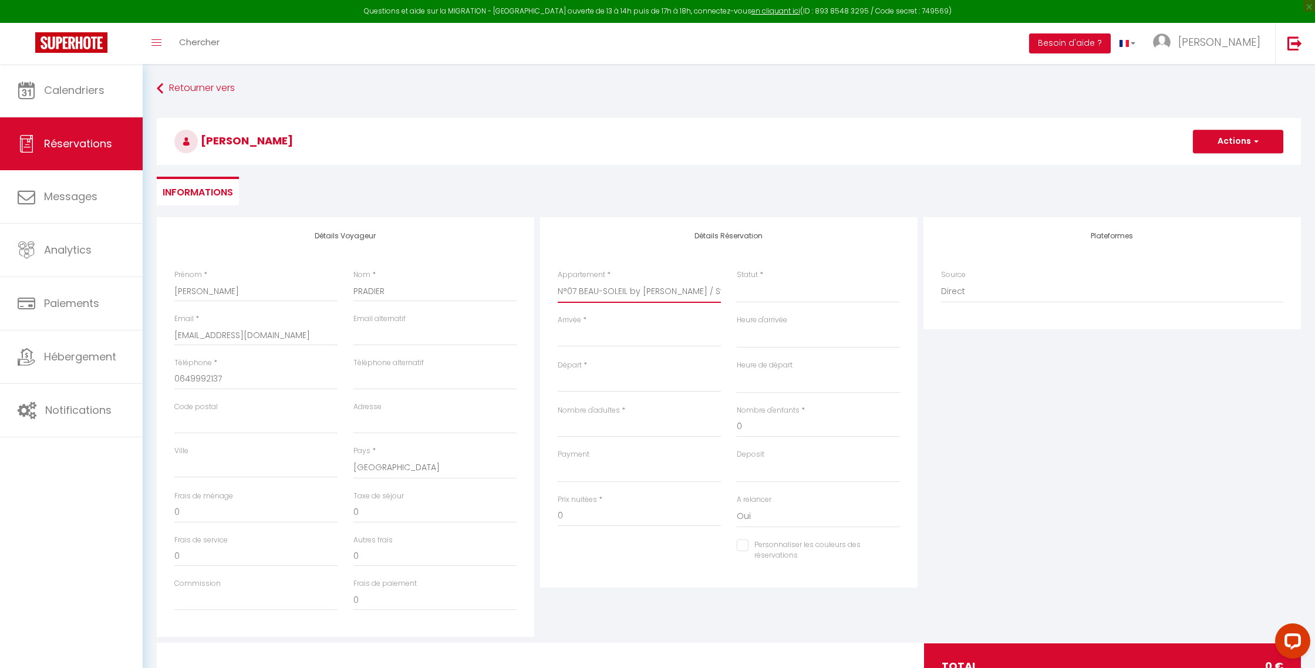
click at [558, 281] on select "N°15 BEAU-SOLEIL by J.B / T2 R+1 de Standing N°26 BEAU-SOLEIL by J.B / T2 R+2 d…" at bounding box center [639, 292] width 163 height 22
click at [761, 294] on select "Confirmé Non Confirmé [PERSON_NAME] par le voyageur No Show Request" at bounding box center [818, 292] width 163 height 22
click at [737, 281] on select "Confirmé Non Confirmé [PERSON_NAME] par le voyageur No Show Request" at bounding box center [818, 292] width 163 height 22
click at [761, 289] on select "Confirmé Non Confirmé [PERSON_NAME] par le voyageur No Show Request" at bounding box center [818, 292] width 163 height 22
click at [737, 281] on select "Confirmé Non Confirmé [PERSON_NAME] par le voyageur No Show Request" at bounding box center [818, 292] width 163 height 22
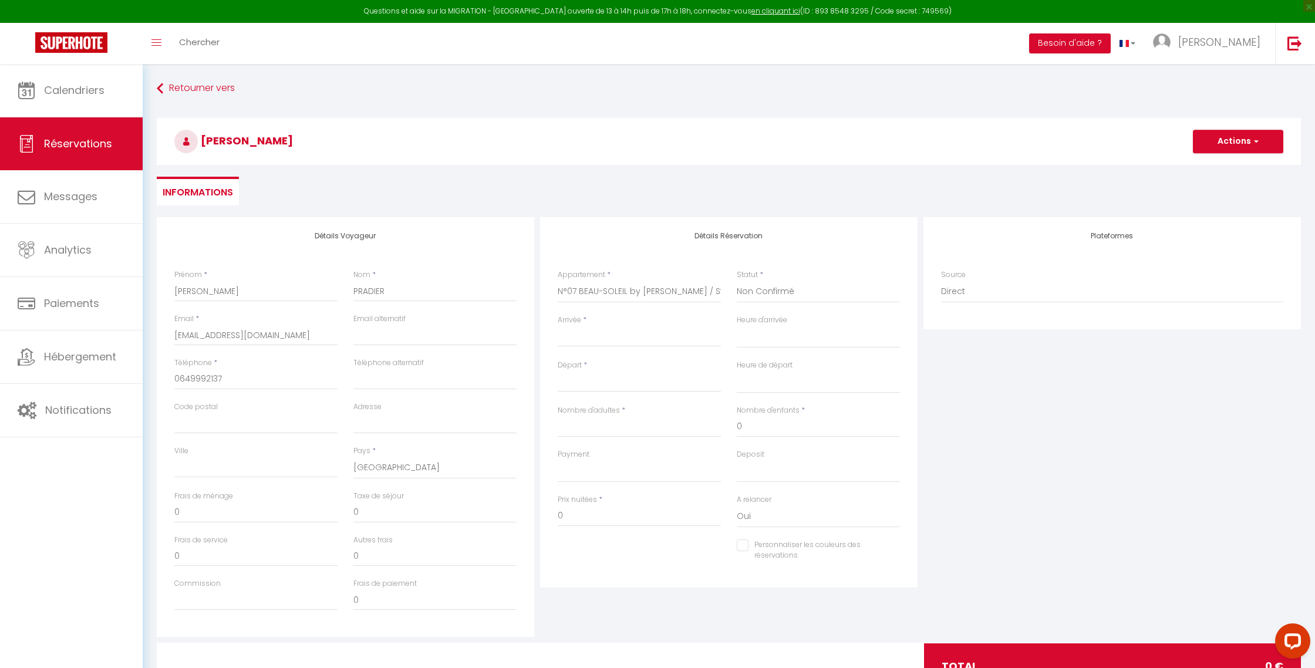
click at [605, 347] on div "Arrivée * < [DATE] > Dim Lun Mar Mer Jeu Ven Sam 1 2 3 4 5 6 7 8 9 10 11 12 13 …" at bounding box center [639, 337] width 179 height 45
click at [601, 336] on input "Arrivée" at bounding box center [639, 337] width 163 height 15
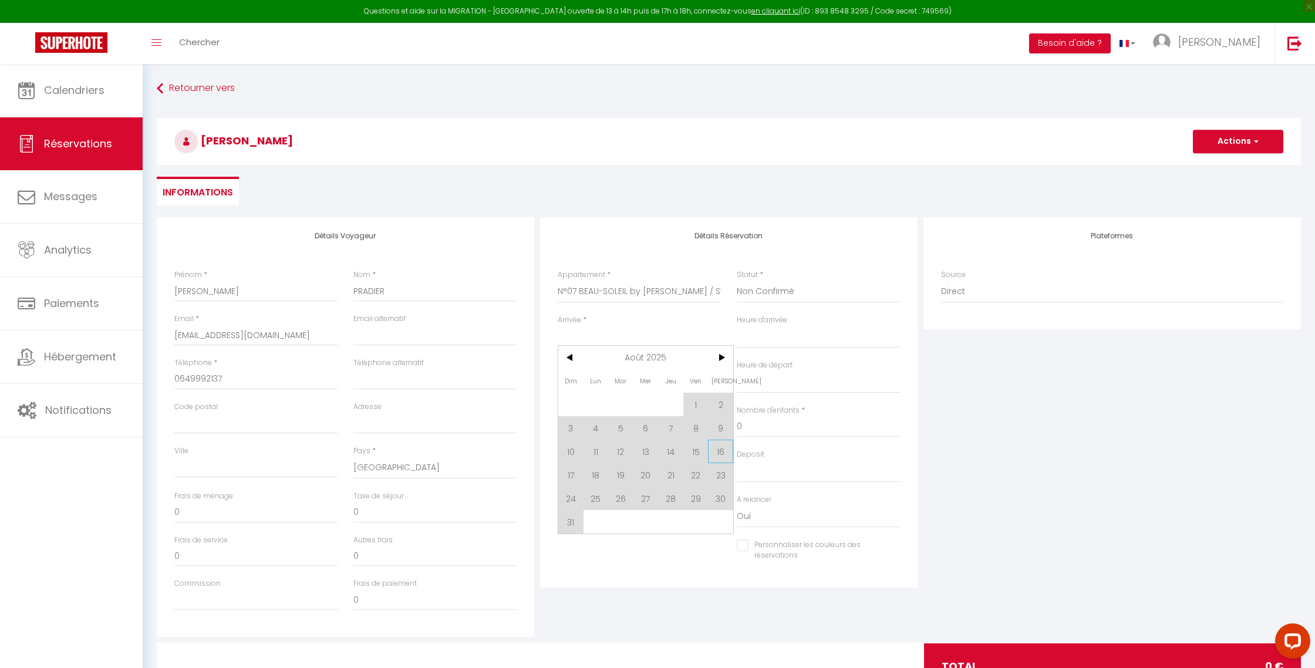
drag, startPoint x: 724, startPoint y: 447, endPoint x: 648, endPoint y: 390, distance: 95.2
click at [724, 447] on span "16" at bounding box center [720, 451] width 25 height 23
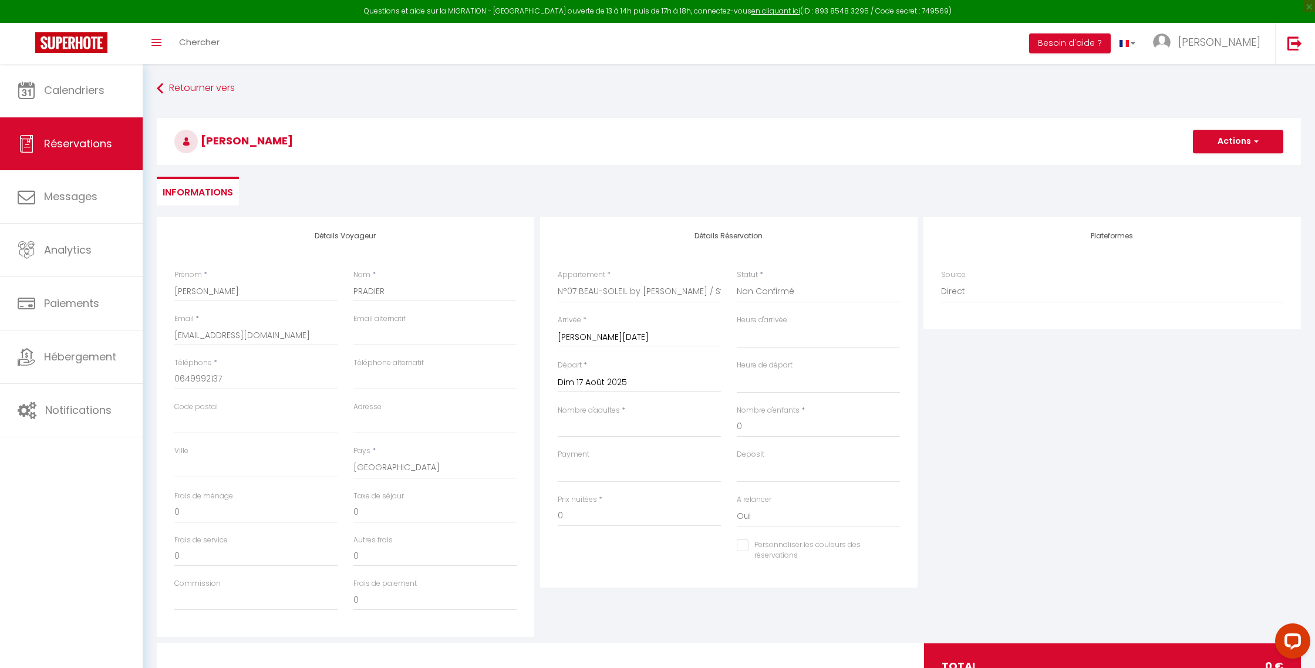
click at [635, 382] on input "Dim 17 Août 2025" at bounding box center [639, 382] width 163 height 15
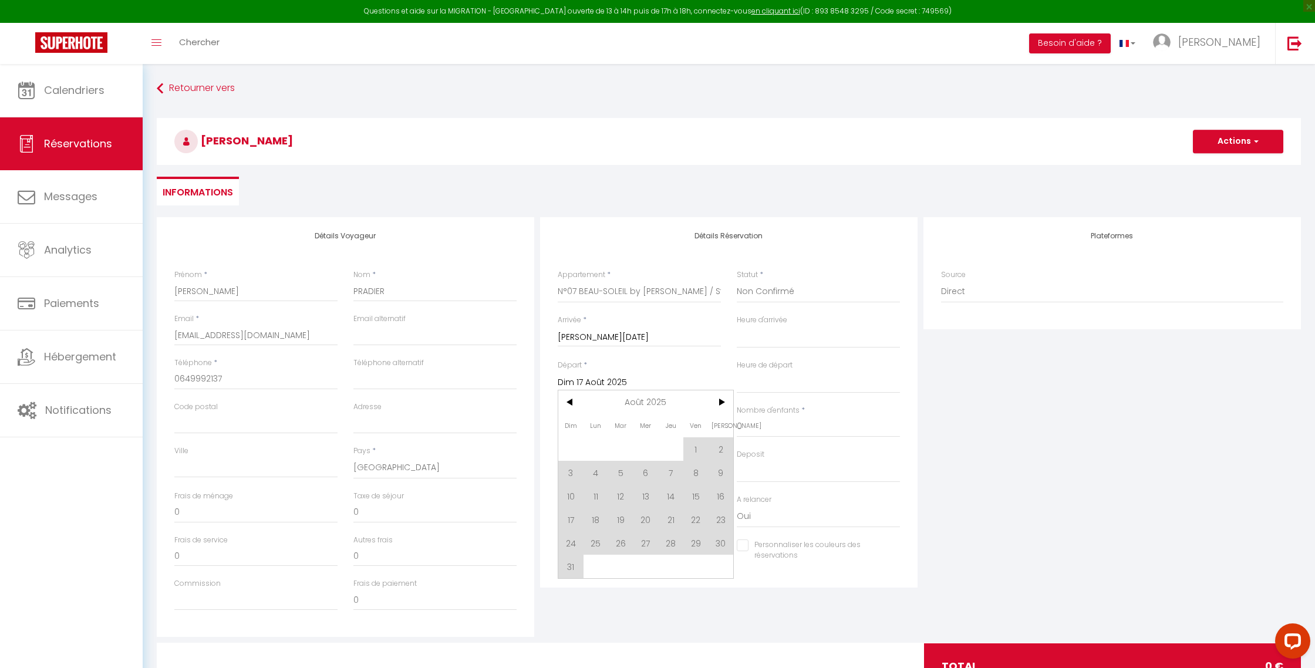
drag, startPoint x: 723, startPoint y: 520, endPoint x: 727, endPoint y: 457, distance: 62.4
click at [723, 520] on span "23" at bounding box center [720, 519] width 25 height 23
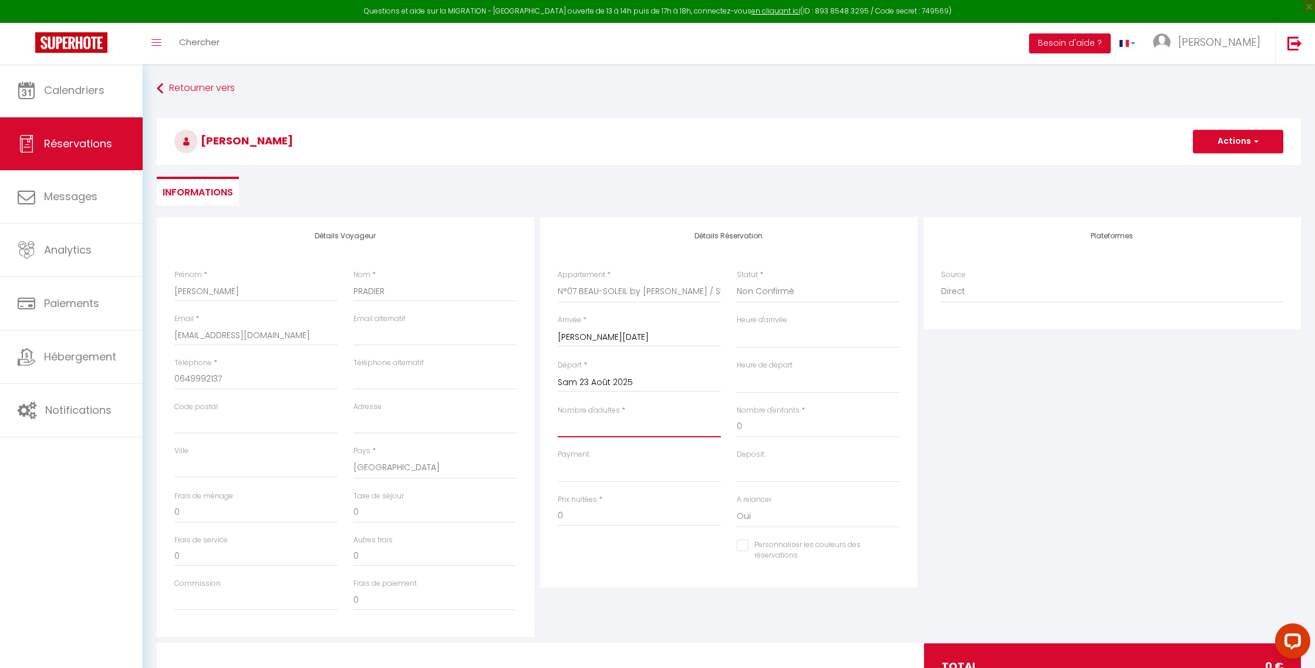
click at [634, 424] on input "Nombre d'adultes" at bounding box center [639, 426] width 163 height 21
click at [510, 514] on div "Détails Voyageur Prénom * [PERSON_NAME] * PRADIER Email * [EMAIL_ADDRESS][DOMAI…" at bounding box center [729, 427] width 1150 height 420
click at [391, 425] on input "Adresse" at bounding box center [434, 423] width 163 height 21
click at [278, 425] on input "Code postal" at bounding box center [255, 423] width 163 height 21
click at [282, 474] on input "Ville" at bounding box center [255, 467] width 163 height 21
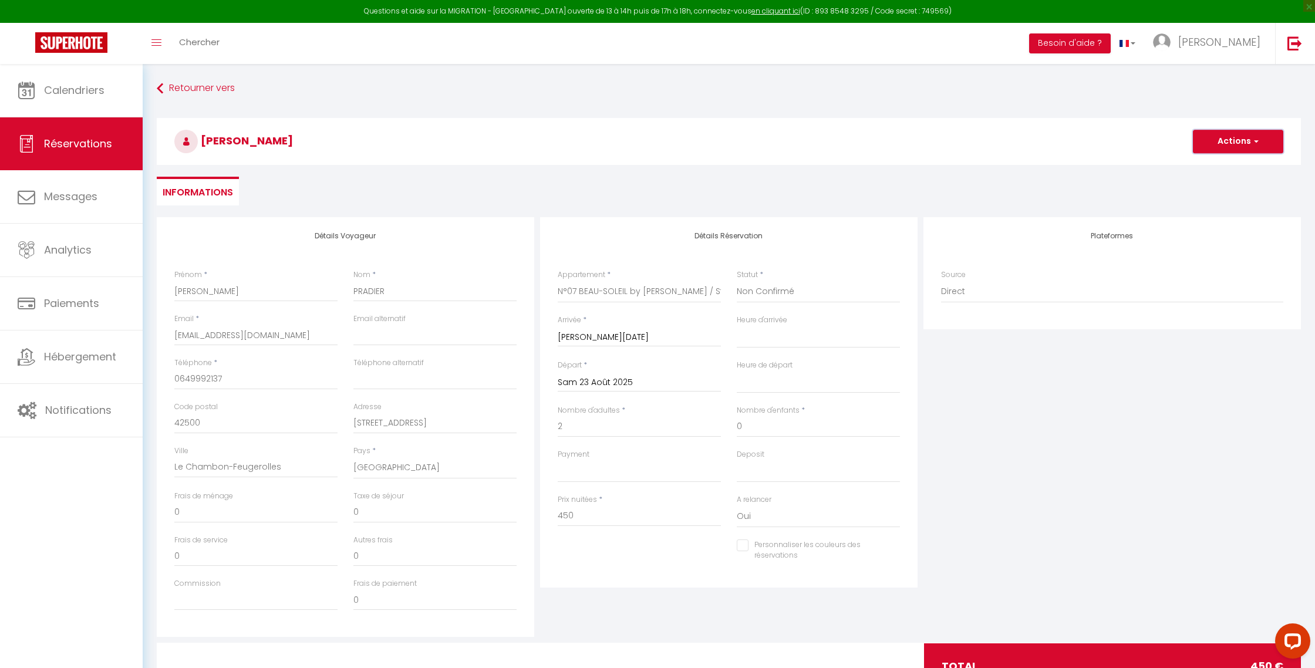
click at [1227, 149] on button "Actions" at bounding box center [1238, 141] width 90 height 23
click at [1222, 167] on link "Enregistrer" at bounding box center [1226, 167] width 93 height 15
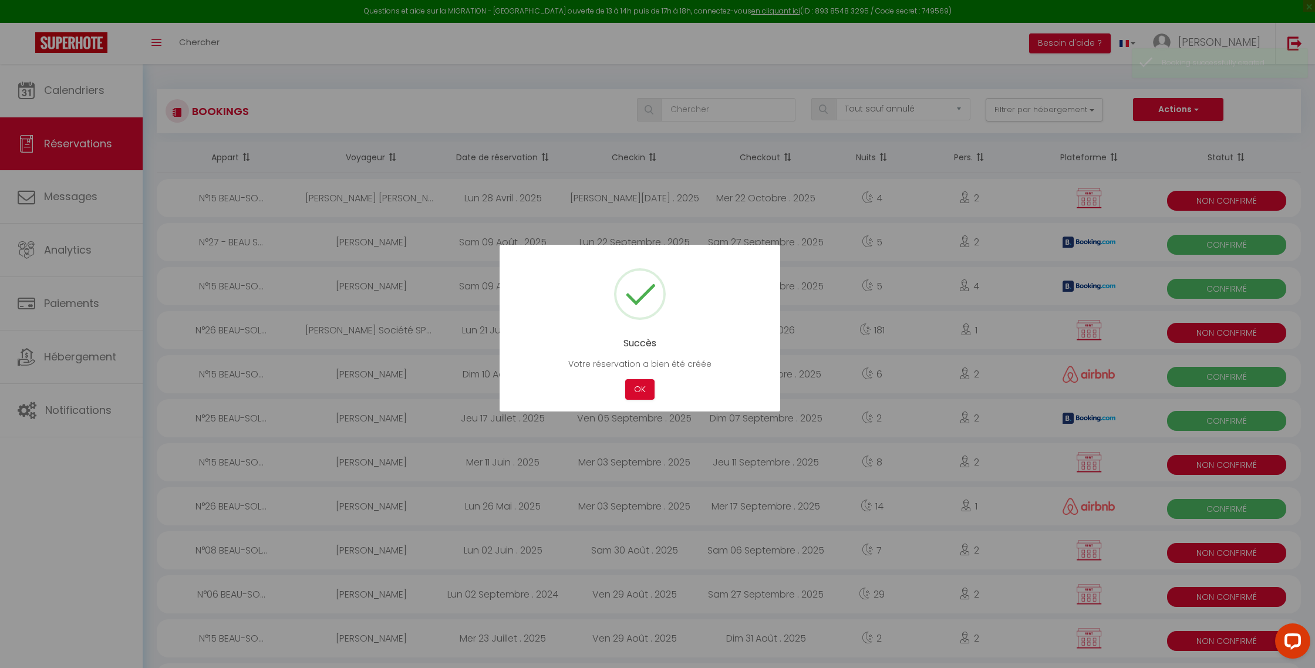
click at [633, 392] on button "OK" at bounding box center [639, 389] width 29 height 21
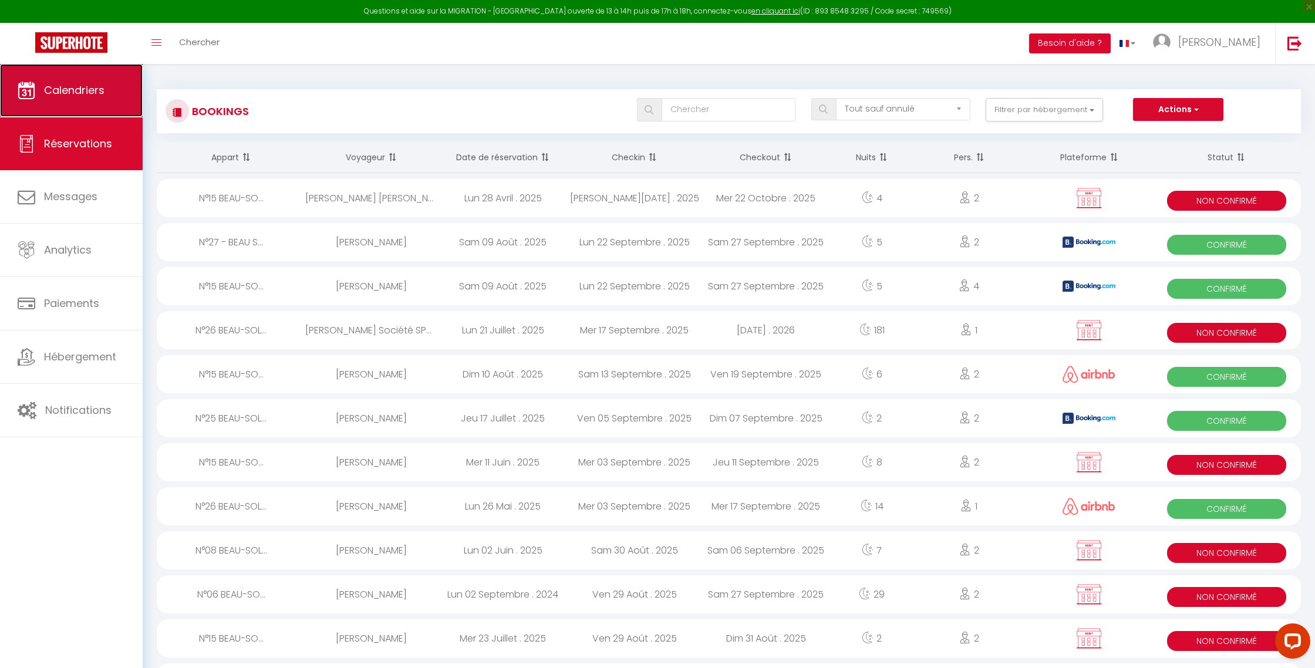
click at [88, 77] on link "Calendriers" at bounding box center [71, 90] width 143 height 53
